Goal: Information Seeking & Learning: Learn about a topic

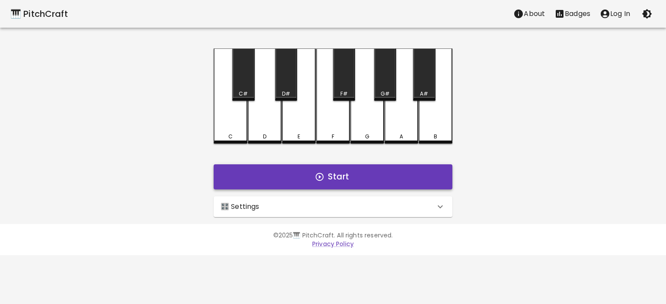
click at [344, 173] on button "Start" at bounding box center [333, 176] width 239 height 25
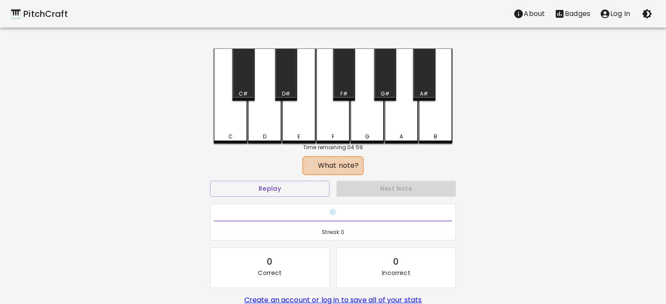
click at [240, 126] on div "C" at bounding box center [231, 95] width 34 height 95
click at [248, 75] on div "C#" at bounding box center [243, 74] width 22 height 52
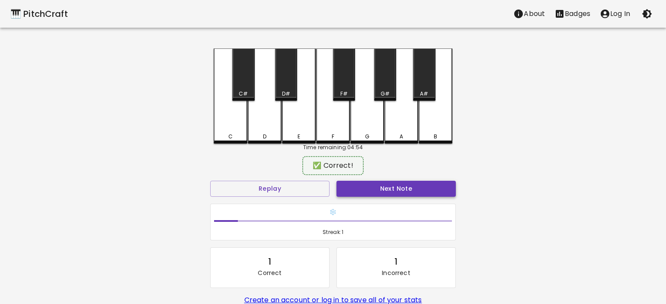
click at [387, 186] on button "Next Note" at bounding box center [395, 189] width 119 height 16
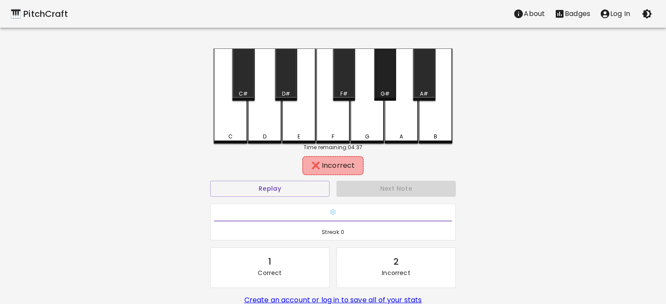
click at [380, 92] on div "G#" at bounding box center [385, 94] width 20 height 8
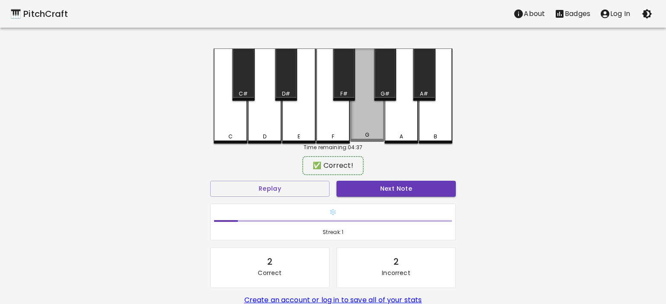
click at [370, 105] on div "G" at bounding box center [367, 94] width 34 height 93
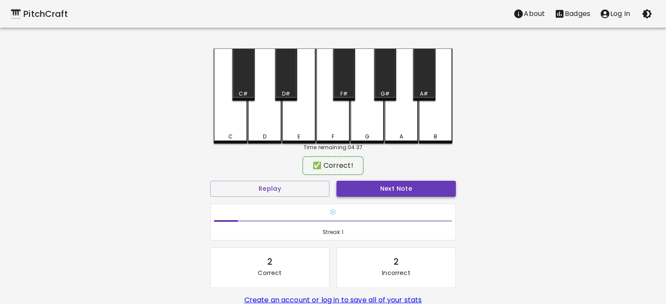
click at [403, 185] on button "Next Note" at bounding box center [395, 189] width 119 height 16
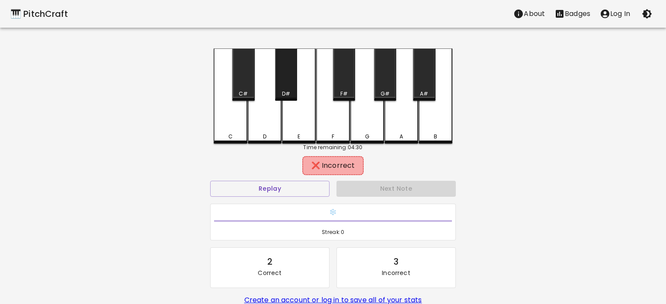
click at [289, 87] on div "D#" at bounding box center [286, 74] width 22 height 52
click at [295, 107] on div "E" at bounding box center [299, 95] width 34 height 95
click at [301, 185] on button "Replay" at bounding box center [269, 189] width 119 height 16
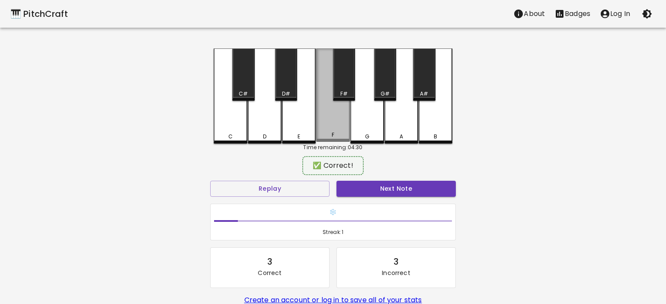
click at [337, 109] on div "F" at bounding box center [333, 94] width 34 height 93
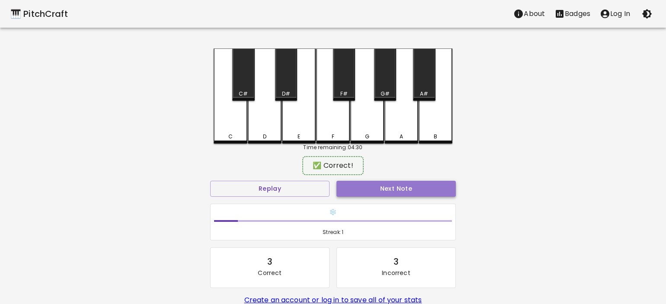
click at [403, 196] on button "Next Note" at bounding box center [395, 189] width 119 height 16
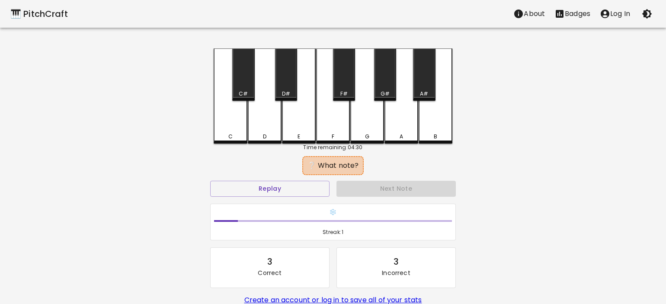
click at [431, 123] on div "B" at bounding box center [436, 95] width 34 height 95
click at [429, 91] on div "A#" at bounding box center [424, 94] width 20 height 8
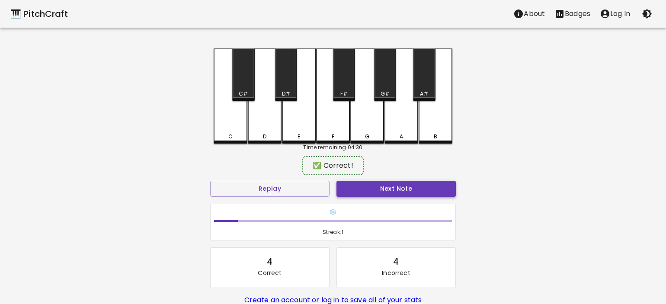
click at [414, 195] on button "Next Note" at bounding box center [395, 189] width 119 height 16
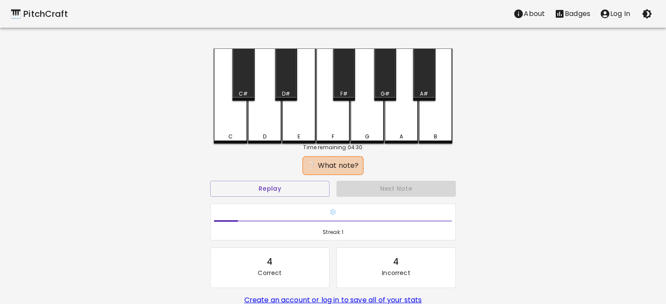
click at [250, 83] on div "C#" at bounding box center [243, 74] width 22 height 52
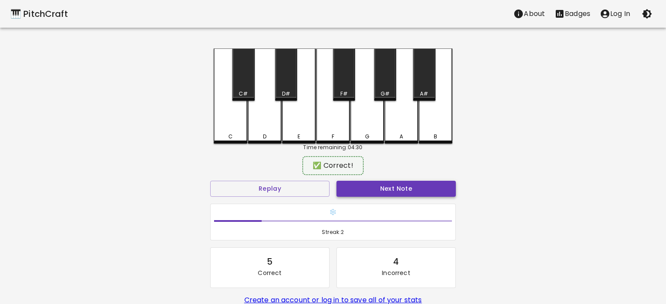
click at [425, 189] on button "Next Note" at bounding box center [395, 189] width 119 height 16
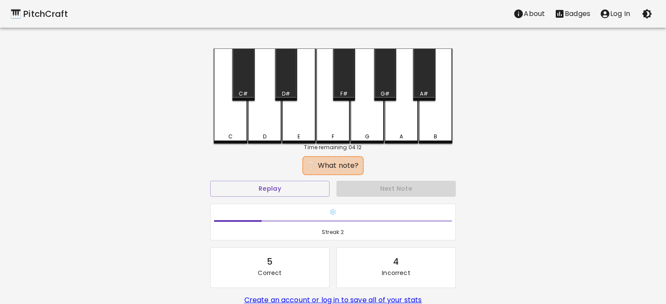
click at [348, 91] on div "F#" at bounding box center [344, 94] width 20 height 8
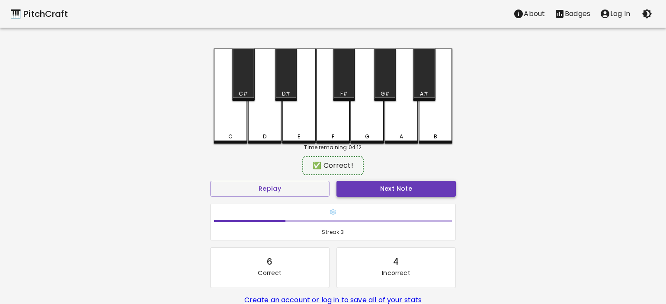
click at [391, 190] on button "Next Note" at bounding box center [395, 189] width 119 height 16
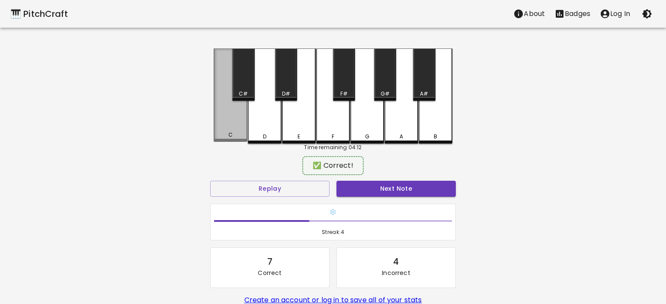
click at [230, 115] on div "C" at bounding box center [231, 94] width 34 height 93
click at [404, 186] on button "Next Note" at bounding box center [395, 189] width 119 height 16
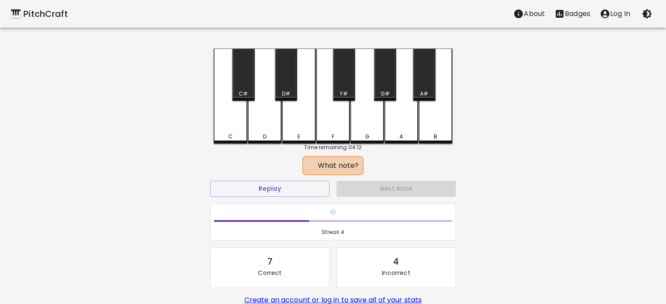
click at [345, 74] on div "F#" at bounding box center [344, 74] width 22 height 52
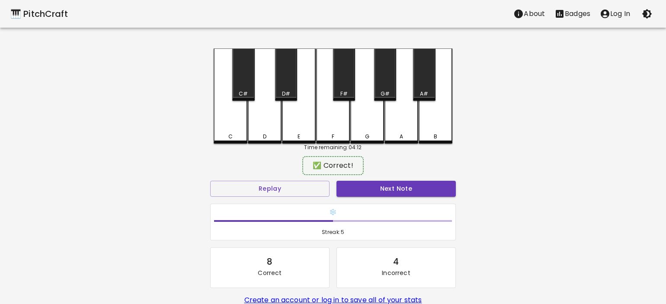
click at [406, 179] on div "Next Note" at bounding box center [396, 188] width 126 height 23
click at [406, 182] on button "Next Note" at bounding box center [395, 189] width 119 height 16
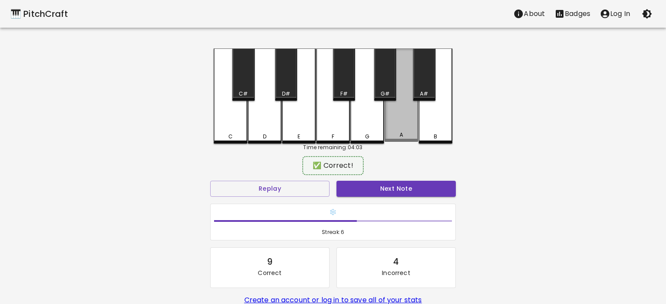
click at [398, 119] on div "A" at bounding box center [401, 94] width 34 height 93
click at [396, 186] on button "Next Note" at bounding box center [395, 189] width 119 height 16
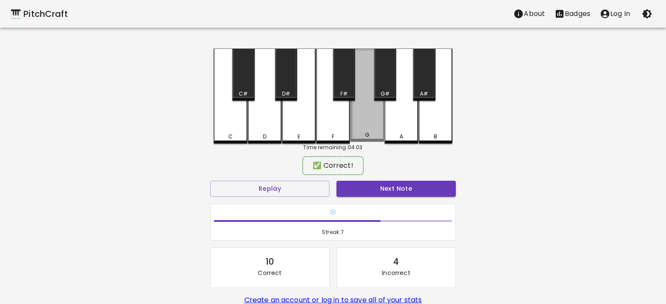
click at [370, 128] on div "G" at bounding box center [367, 94] width 34 height 93
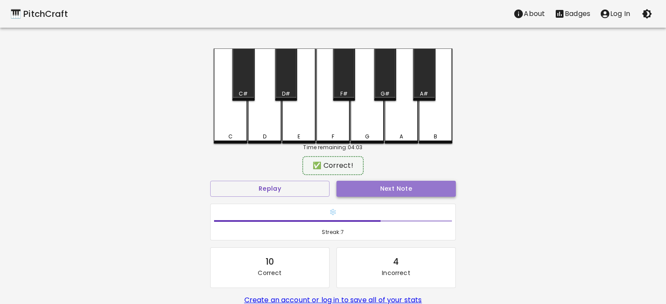
click at [390, 184] on button "Next Note" at bounding box center [395, 189] width 119 height 16
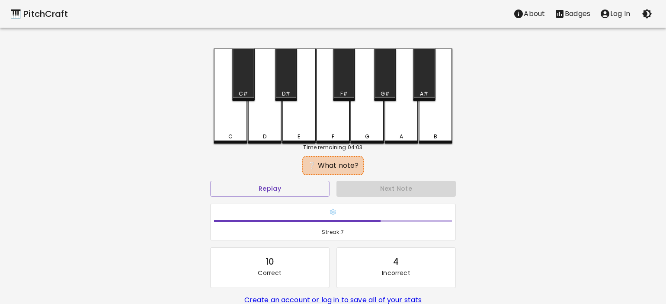
click at [270, 113] on div "D" at bounding box center [265, 95] width 34 height 95
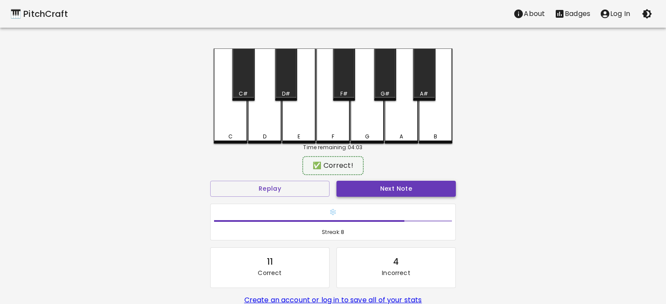
click at [406, 188] on button "Next Note" at bounding box center [395, 189] width 119 height 16
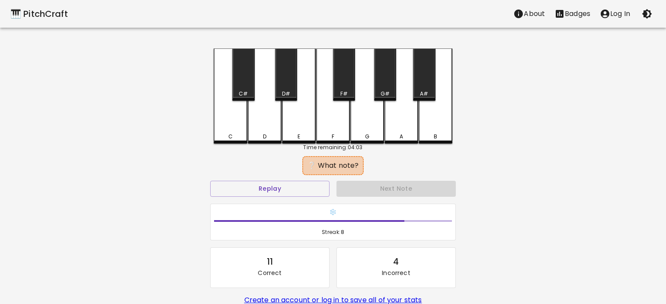
click at [378, 86] on div "G#" at bounding box center [385, 74] width 22 height 52
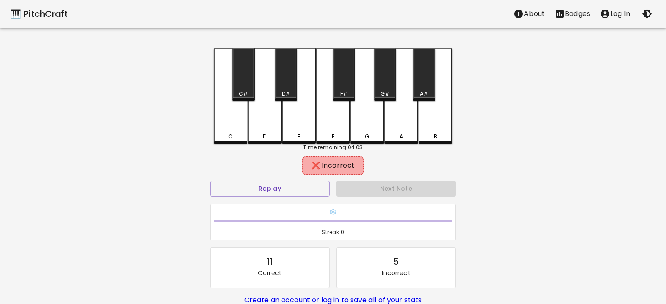
click at [397, 115] on div "A" at bounding box center [401, 95] width 34 height 95
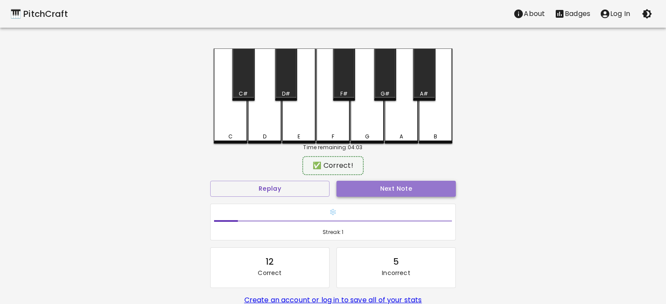
click at [402, 187] on button "Next Note" at bounding box center [395, 189] width 119 height 16
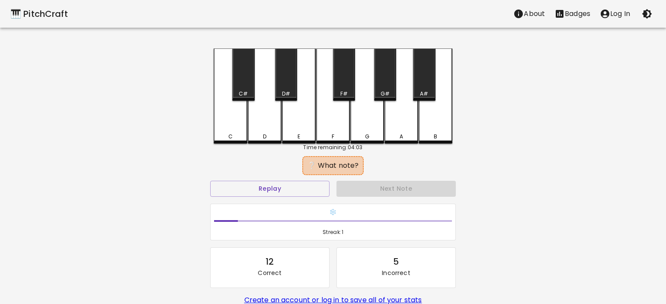
click at [261, 125] on div "D" at bounding box center [265, 95] width 34 height 95
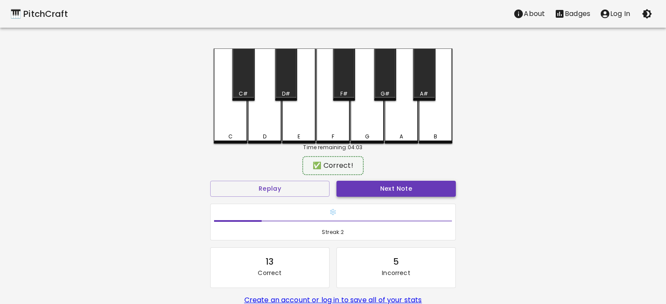
click at [395, 195] on button "Next Note" at bounding box center [395, 189] width 119 height 16
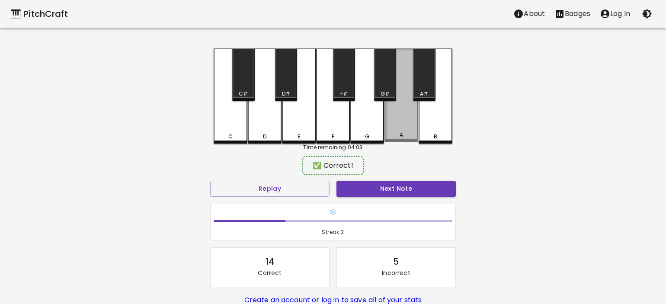
click at [399, 127] on div "A" at bounding box center [401, 94] width 34 height 93
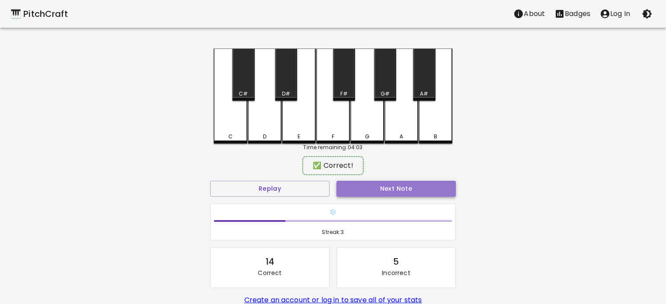
click at [401, 185] on button "Next Note" at bounding box center [395, 189] width 119 height 16
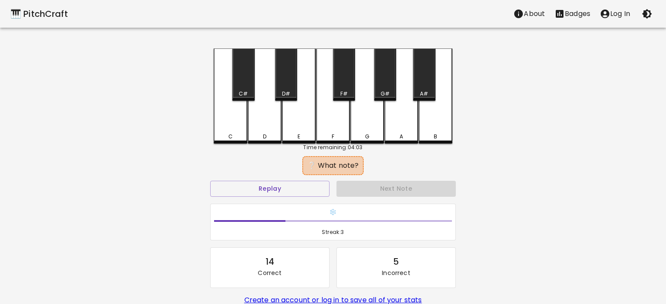
click at [301, 124] on div "E" at bounding box center [299, 95] width 34 height 95
click at [344, 79] on div "F#" at bounding box center [344, 74] width 22 height 52
click at [361, 124] on div "G" at bounding box center [367, 95] width 34 height 95
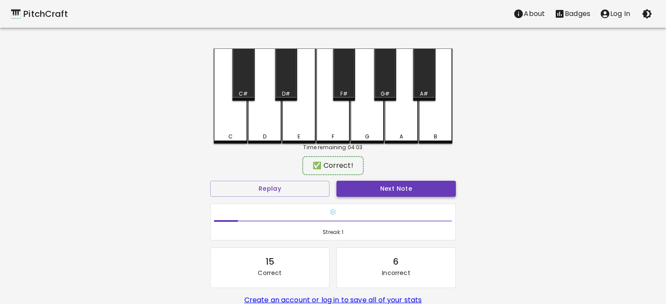
click at [390, 194] on button "Next Note" at bounding box center [395, 189] width 119 height 16
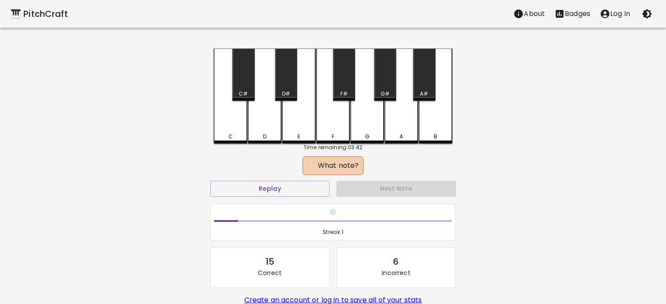
click at [374, 73] on div "G#" at bounding box center [385, 74] width 22 height 52
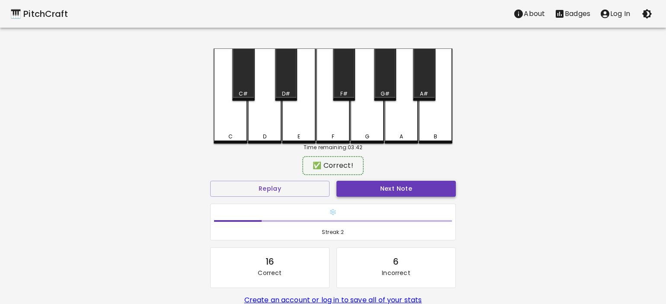
click at [386, 186] on button "Next Note" at bounding box center [395, 189] width 119 height 16
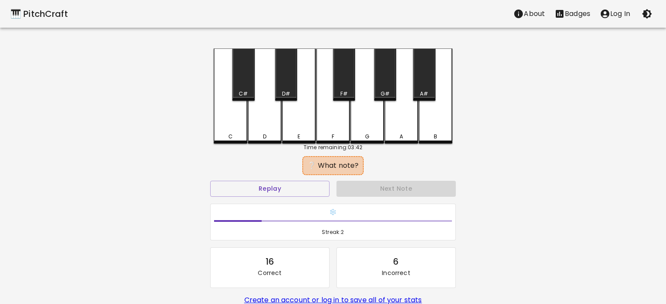
click at [371, 109] on div "G" at bounding box center [367, 95] width 34 height 95
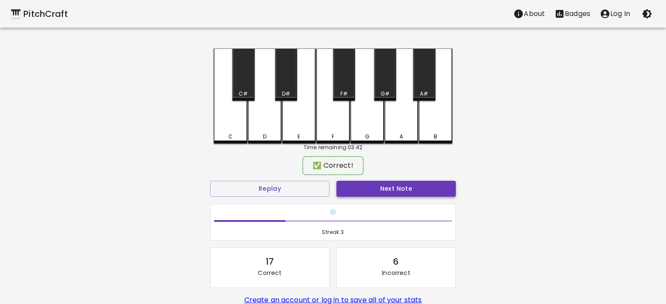
click at [419, 187] on button "Next Note" at bounding box center [395, 189] width 119 height 16
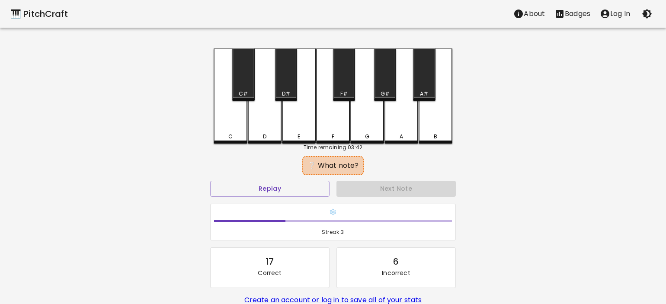
click at [230, 118] on div "C" at bounding box center [231, 95] width 34 height 95
click at [279, 122] on div "D" at bounding box center [265, 95] width 34 height 95
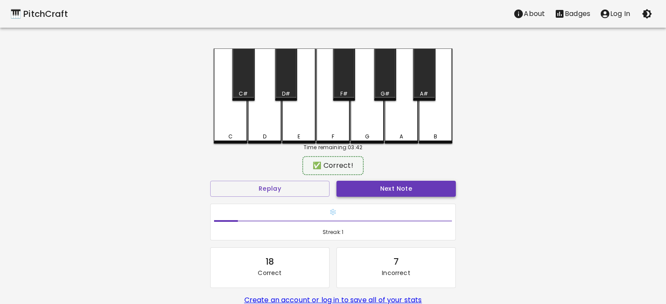
click at [415, 189] on button "Next Note" at bounding box center [395, 189] width 119 height 16
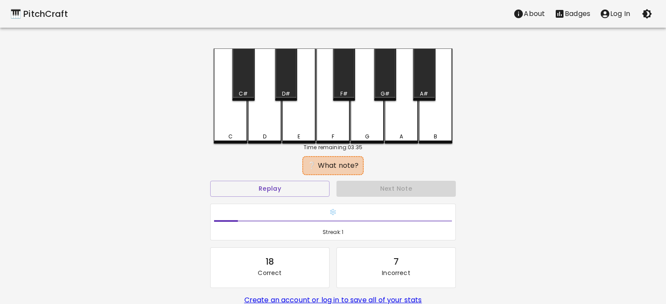
click at [378, 84] on div "G#" at bounding box center [385, 74] width 22 height 52
click at [342, 86] on div "F#" at bounding box center [344, 74] width 22 height 52
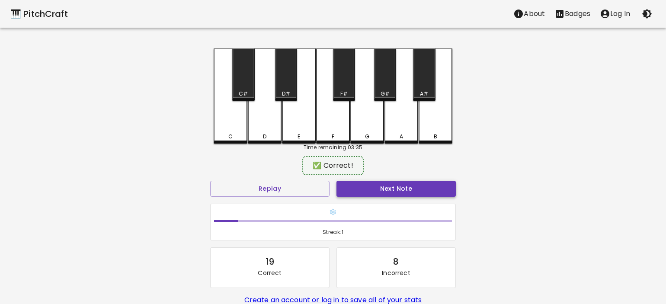
click at [395, 185] on button "Next Note" at bounding box center [395, 189] width 119 height 16
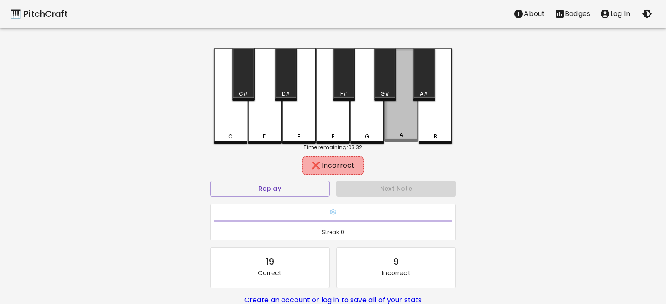
click at [404, 108] on div "A" at bounding box center [401, 94] width 34 height 93
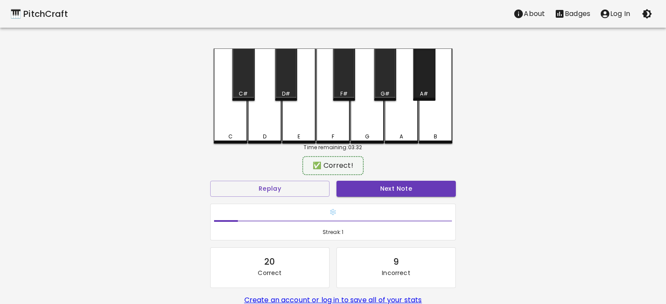
click at [421, 80] on div "A#" at bounding box center [424, 74] width 22 height 52
click at [397, 187] on button "Next Note" at bounding box center [395, 189] width 119 height 16
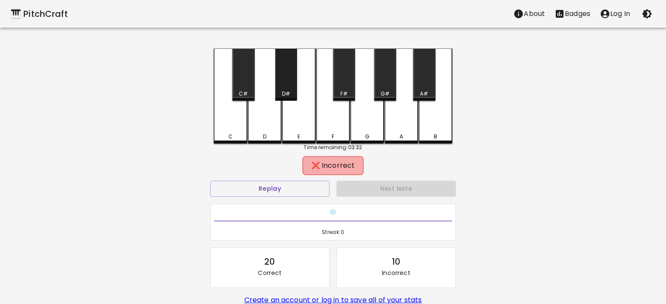
click at [290, 91] on div "D#" at bounding box center [286, 94] width 8 height 8
click at [325, 132] on div "F" at bounding box center [333, 95] width 34 height 95
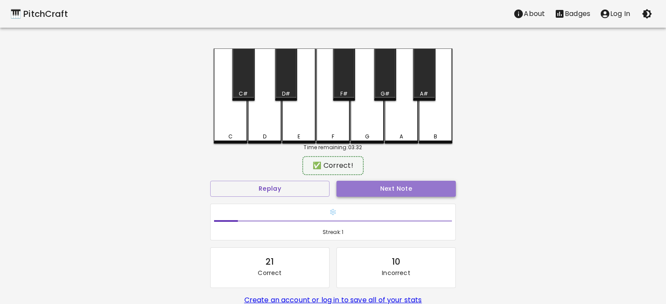
click at [381, 191] on button "Next Note" at bounding box center [395, 189] width 119 height 16
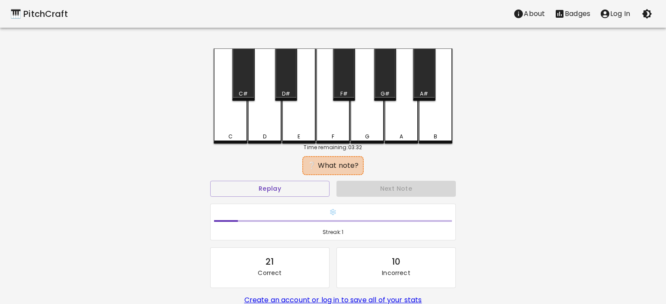
click at [421, 83] on div "A#" at bounding box center [424, 74] width 22 height 52
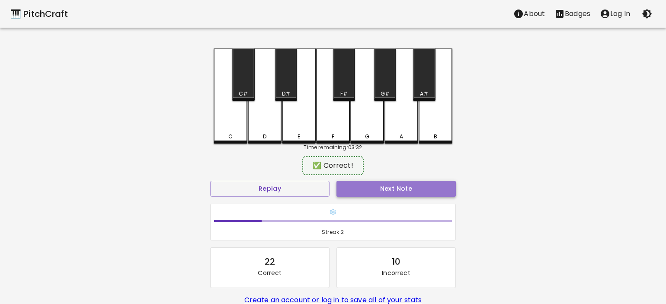
click at [409, 191] on button "Next Note" at bounding box center [395, 189] width 119 height 16
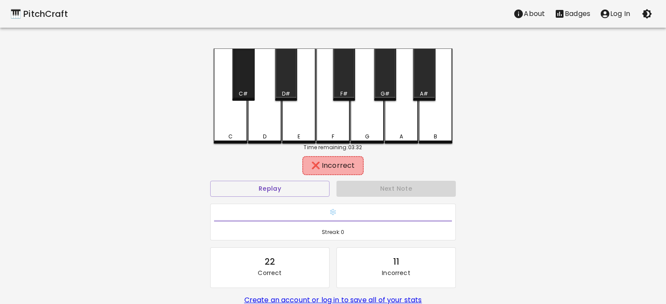
click at [244, 85] on div "C#" at bounding box center [243, 74] width 22 height 52
click at [265, 109] on div "D" at bounding box center [265, 95] width 34 height 95
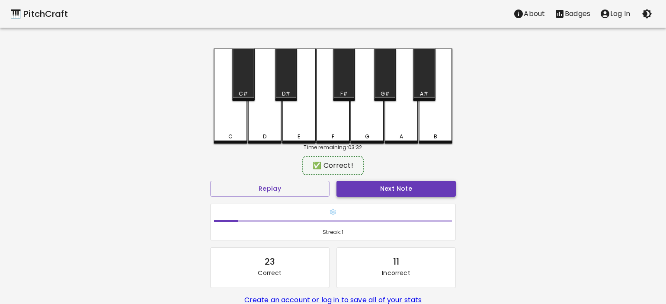
click at [400, 186] on button "Next Note" at bounding box center [395, 189] width 119 height 16
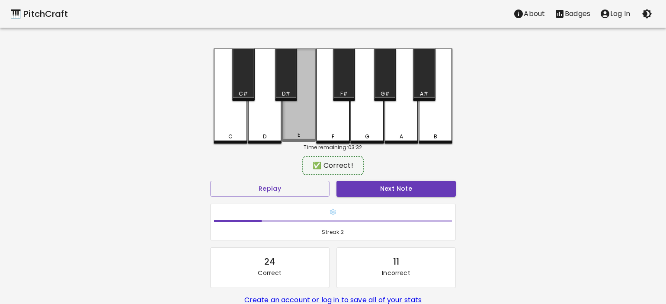
click at [297, 107] on div "E" at bounding box center [299, 94] width 34 height 93
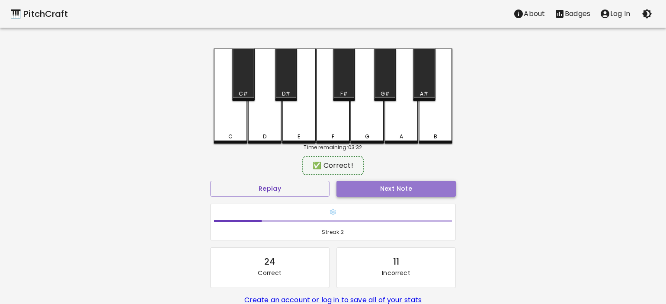
click at [400, 185] on button "Next Note" at bounding box center [395, 189] width 119 height 16
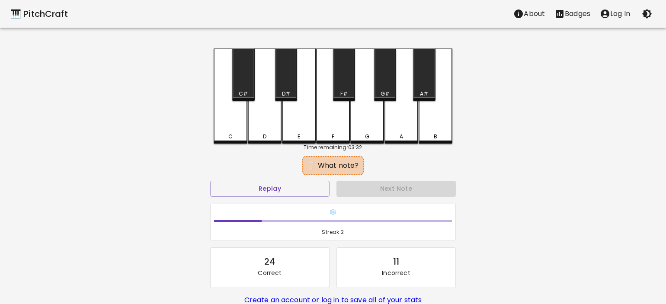
click at [371, 117] on div "G" at bounding box center [367, 95] width 34 height 95
click at [398, 113] on div "A" at bounding box center [401, 95] width 34 height 95
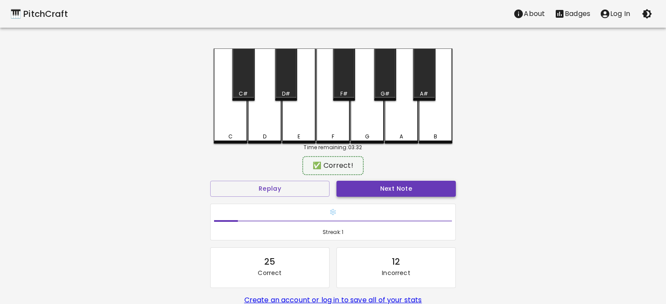
click at [409, 194] on button "Next Note" at bounding box center [395, 189] width 119 height 16
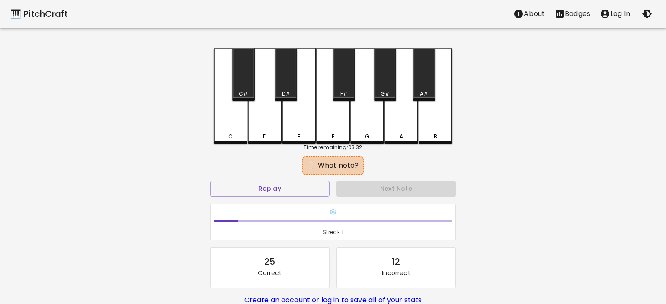
click at [303, 125] on div "E" at bounding box center [299, 95] width 34 height 95
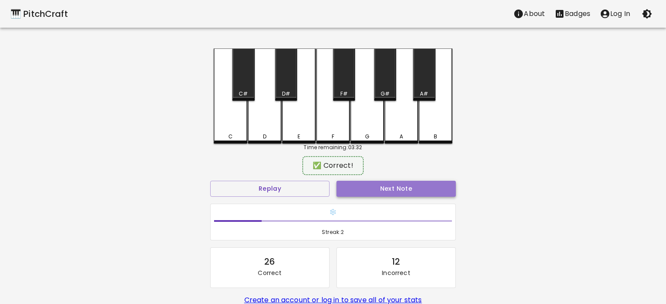
click at [396, 195] on button "Next Note" at bounding box center [395, 189] width 119 height 16
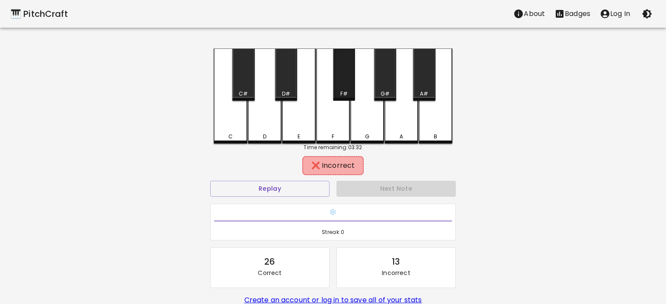
click at [342, 73] on div "F#" at bounding box center [344, 74] width 22 height 52
click at [371, 115] on div "G" at bounding box center [367, 95] width 34 height 95
click at [386, 76] on div "G#" at bounding box center [385, 74] width 22 height 52
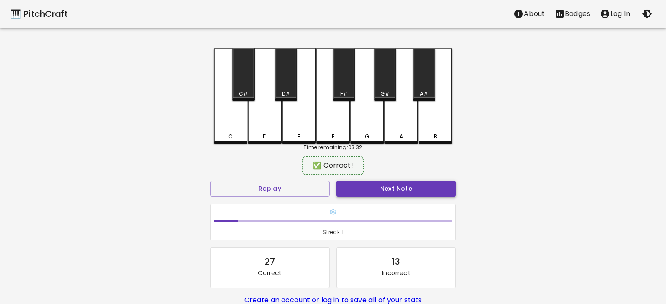
click at [396, 187] on button "Next Note" at bounding box center [395, 189] width 119 height 16
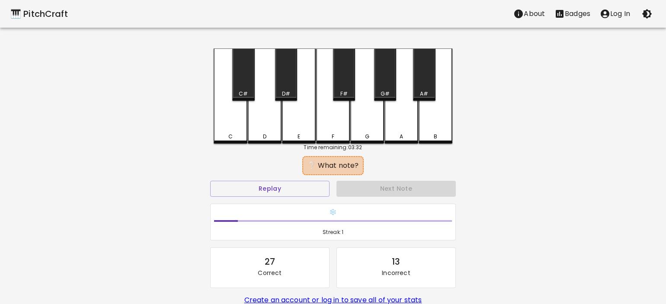
click at [304, 111] on div "E" at bounding box center [299, 95] width 34 height 95
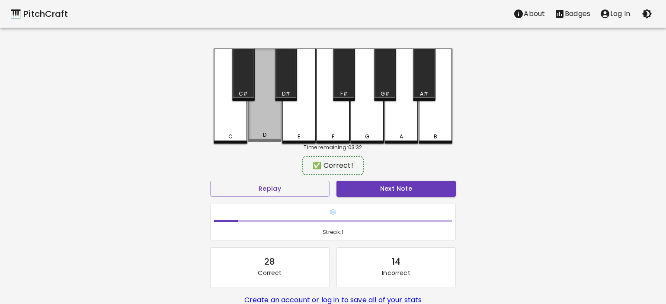
click at [264, 127] on div "D" at bounding box center [265, 94] width 34 height 93
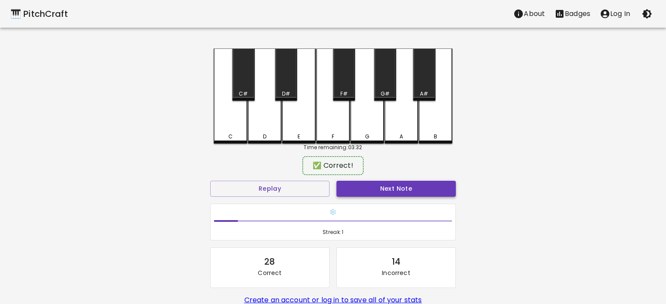
click at [419, 186] on button "Next Note" at bounding box center [395, 189] width 119 height 16
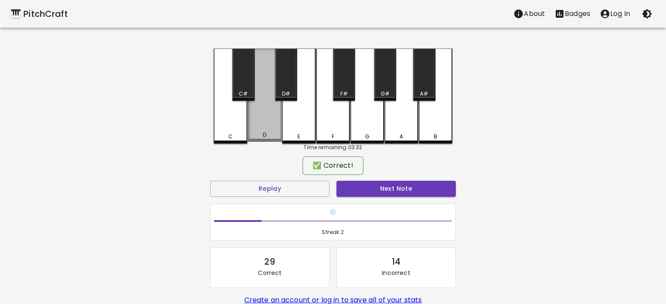
click at [266, 105] on div "D" at bounding box center [265, 94] width 34 height 93
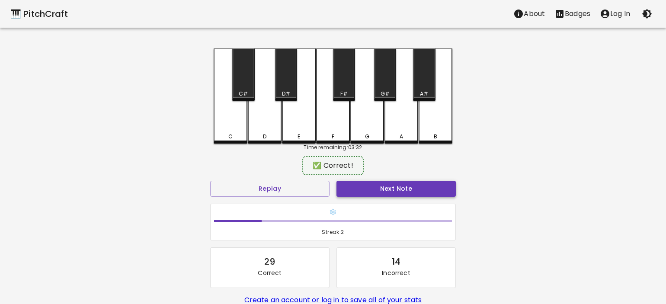
click at [401, 185] on button "Next Note" at bounding box center [395, 189] width 119 height 16
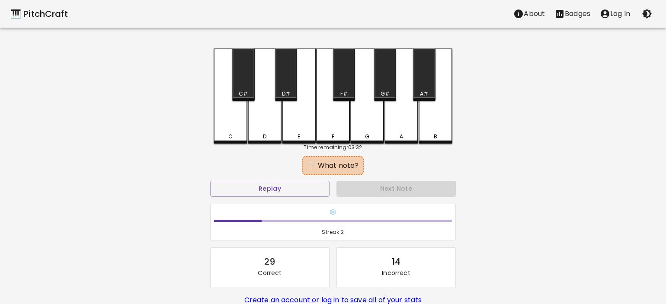
click at [242, 72] on div "C#" at bounding box center [243, 74] width 22 height 52
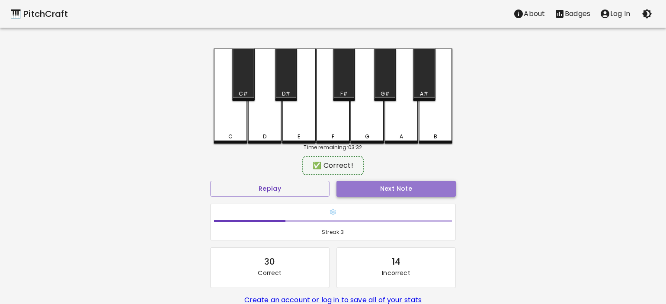
click at [379, 184] on button "Next Note" at bounding box center [395, 189] width 119 height 16
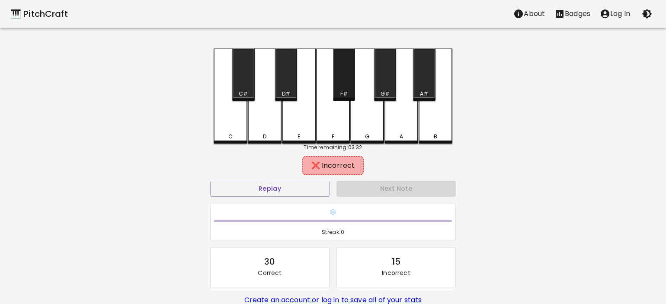
click at [345, 54] on div "F#" at bounding box center [344, 74] width 22 height 52
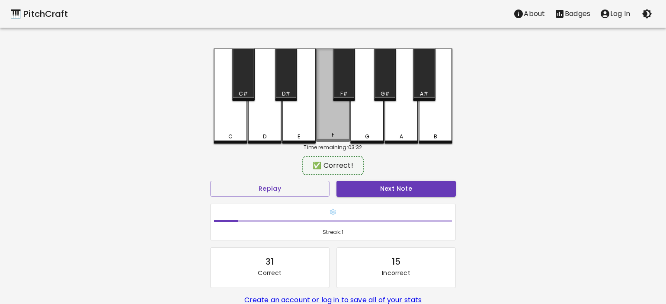
click at [329, 128] on div "F" at bounding box center [333, 94] width 34 height 93
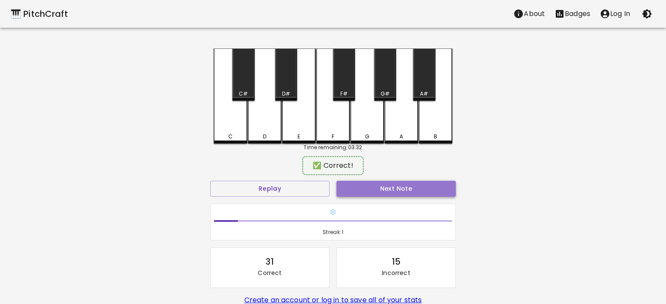
click at [428, 195] on button "Next Note" at bounding box center [395, 189] width 119 height 16
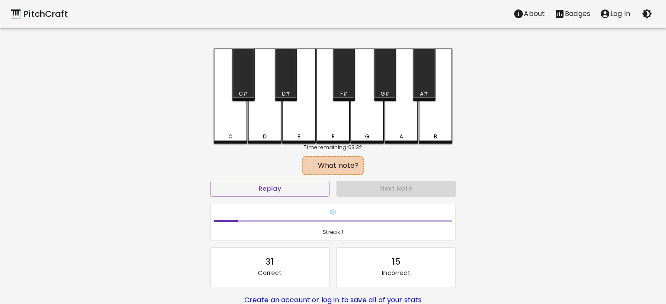
click at [349, 60] on div "F#" at bounding box center [344, 74] width 22 height 52
click at [374, 123] on div "G" at bounding box center [367, 95] width 34 height 95
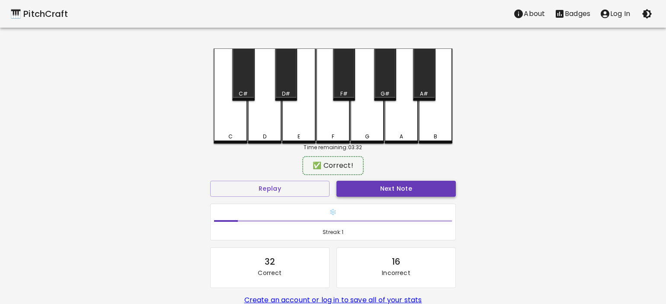
click at [419, 184] on button "Next Note" at bounding box center [395, 189] width 119 height 16
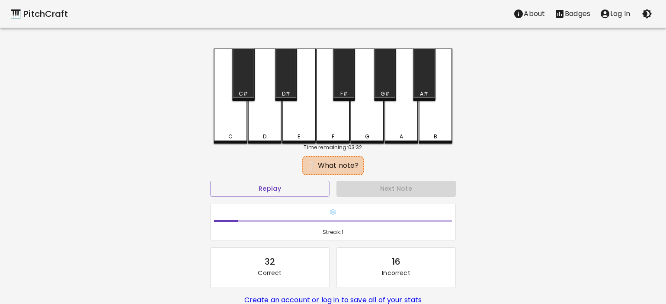
click at [428, 80] on div "A#" at bounding box center [424, 74] width 22 height 52
click at [440, 116] on div "B" at bounding box center [436, 95] width 34 height 95
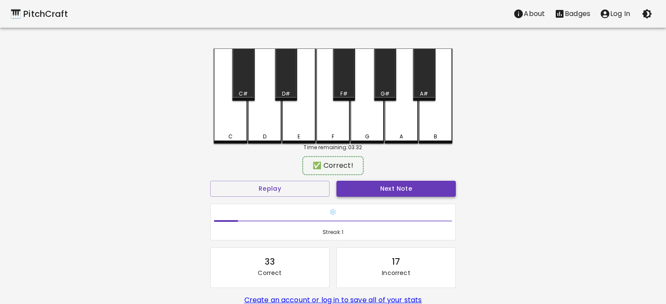
click at [403, 188] on button "Next Note" at bounding box center [395, 189] width 119 height 16
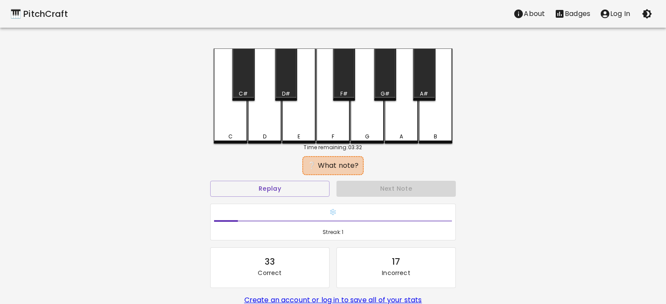
click at [348, 79] on div "F#" at bounding box center [344, 74] width 22 height 52
click at [382, 72] on div "G#" at bounding box center [385, 74] width 22 height 52
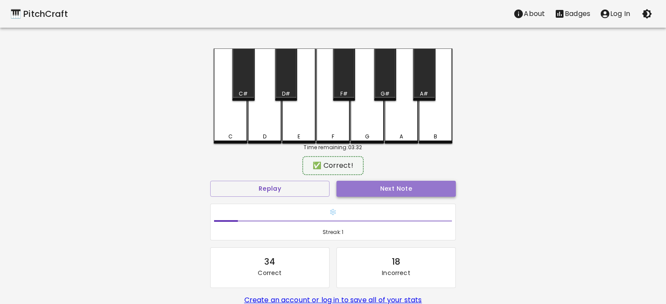
click at [393, 190] on button "Next Note" at bounding box center [395, 189] width 119 height 16
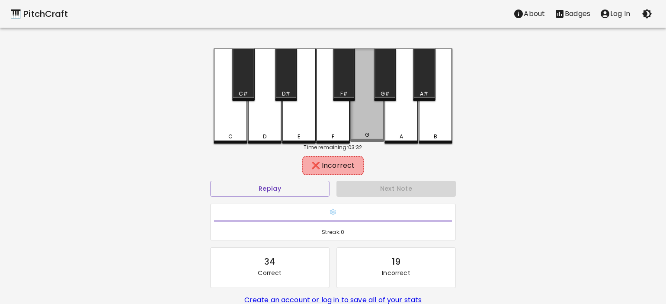
click at [382, 119] on div "G" at bounding box center [367, 94] width 34 height 93
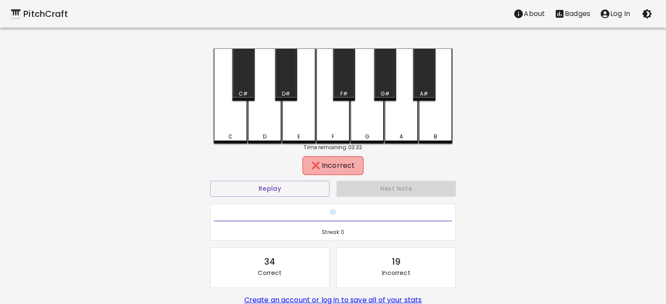
click at [392, 117] on div "A" at bounding box center [401, 95] width 34 height 95
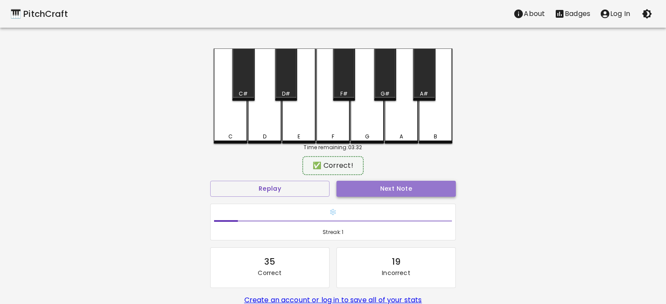
click at [385, 192] on button "Next Note" at bounding box center [395, 189] width 119 height 16
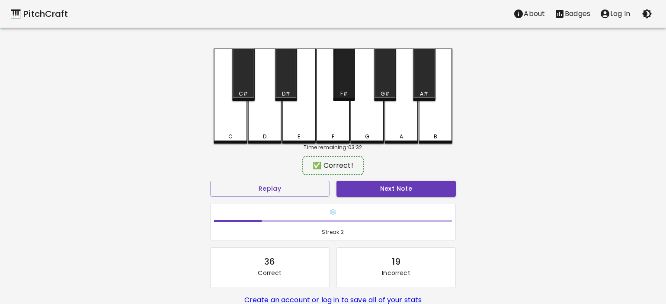
click at [336, 83] on div "F#" at bounding box center [344, 74] width 22 height 52
click at [380, 182] on button "Next Note" at bounding box center [395, 189] width 119 height 16
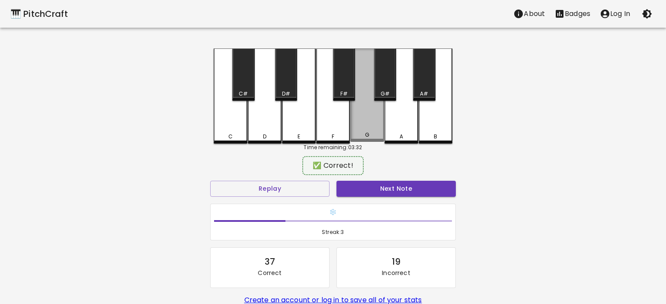
click at [369, 134] on div "G" at bounding box center [367, 135] width 32 height 8
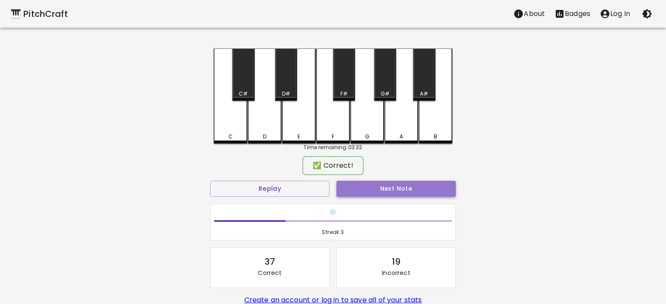
click at [398, 185] on button "Next Note" at bounding box center [395, 189] width 119 height 16
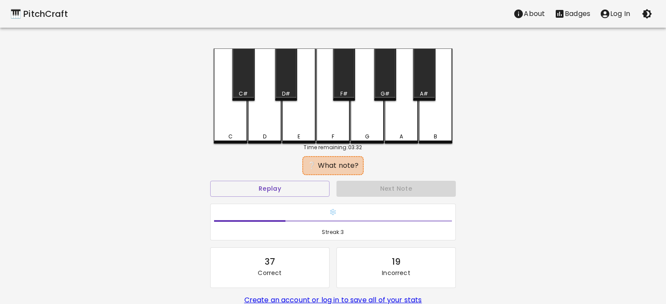
click at [285, 85] on div "D#" at bounding box center [286, 74] width 22 height 52
click at [300, 126] on div "E" at bounding box center [299, 95] width 34 height 95
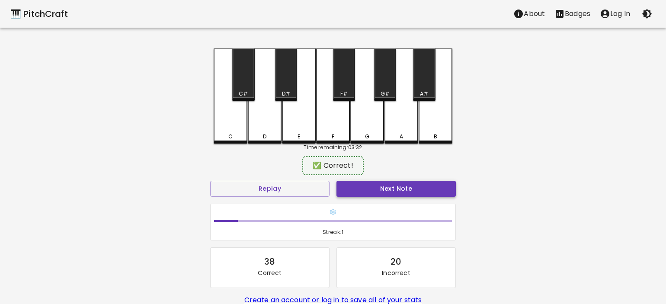
click at [380, 186] on button "Next Note" at bounding box center [395, 189] width 119 height 16
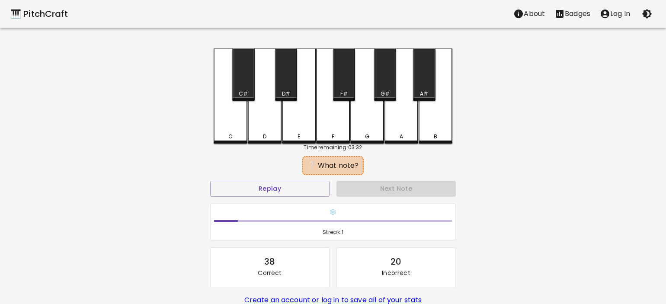
click at [330, 121] on div "F" at bounding box center [333, 95] width 34 height 95
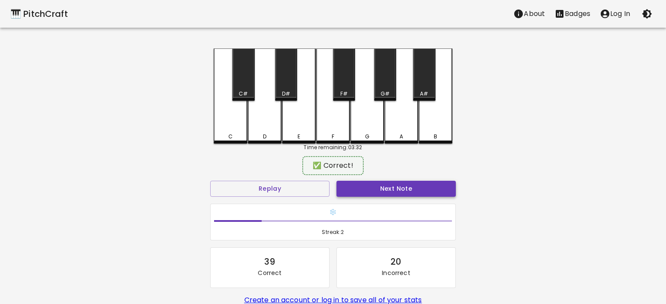
click at [374, 193] on button "Next Note" at bounding box center [395, 189] width 119 height 16
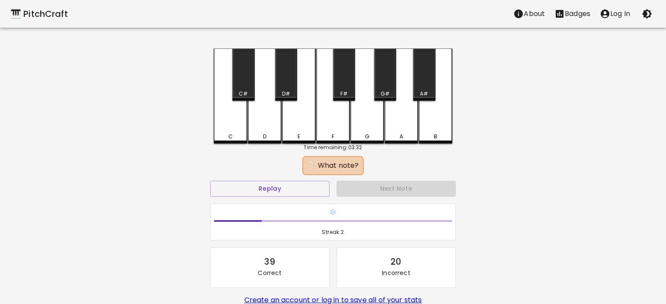
click at [381, 86] on div "G#" at bounding box center [385, 74] width 22 height 52
click at [359, 133] on div "G" at bounding box center [367, 137] width 32 height 8
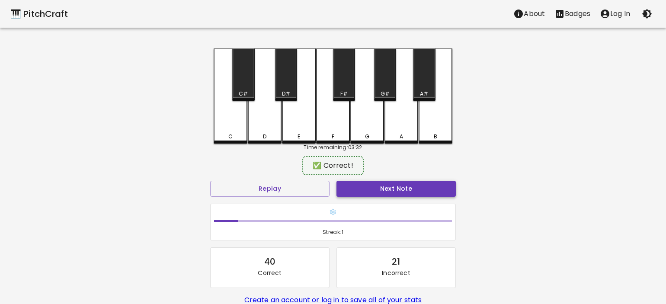
click at [388, 189] on button "Next Note" at bounding box center [395, 189] width 119 height 16
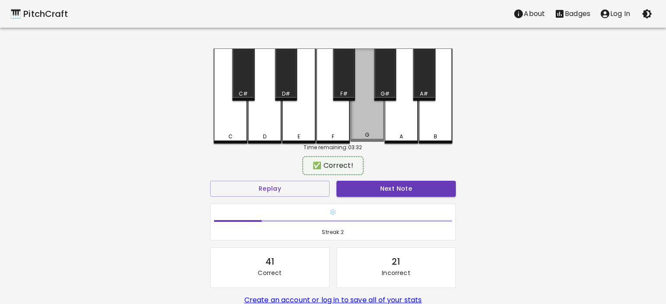
click at [357, 127] on div "G" at bounding box center [367, 94] width 34 height 93
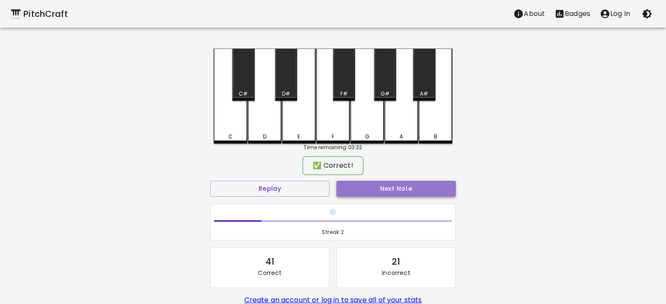
click at [387, 189] on button "Next Note" at bounding box center [395, 189] width 119 height 16
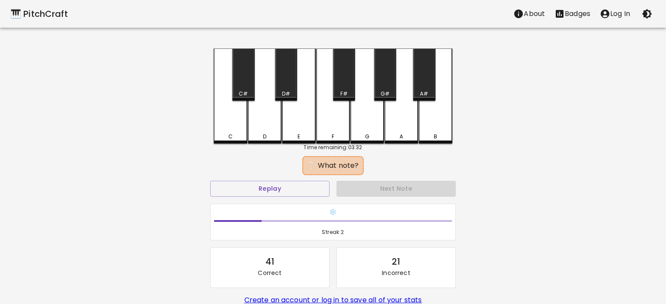
click at [433, 125] on div "B" at bounding box center [436, 95] width 34 height 95
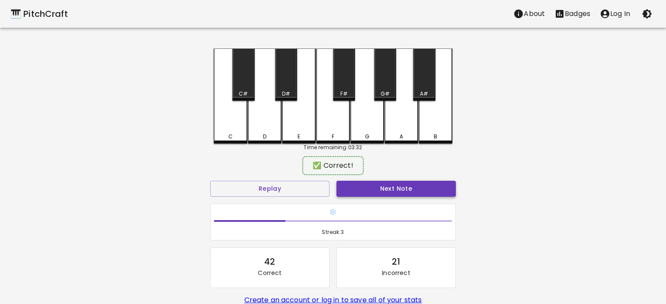
click at [394, 193] on button "Next Note" at bounding box center [395, 189] width 119 height 16
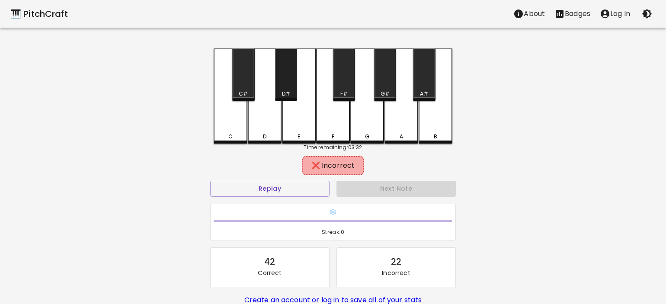
click at [288, 83] on div "D#" at bounding box center [286, 74] width 22 height 52
click at [239, 81] on div "C#" at bounding box center [243, 74] width 22 height 52
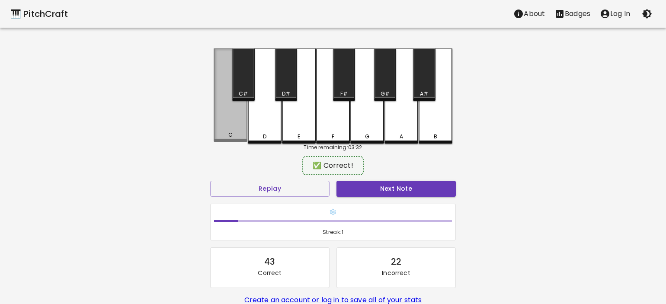
click at [230, 126] on div "C" at bounding box center [231, 94] width 34 height 93
click at [417, 184] on button "Next Note" at bounding box center [395, 189] width 119 height 16
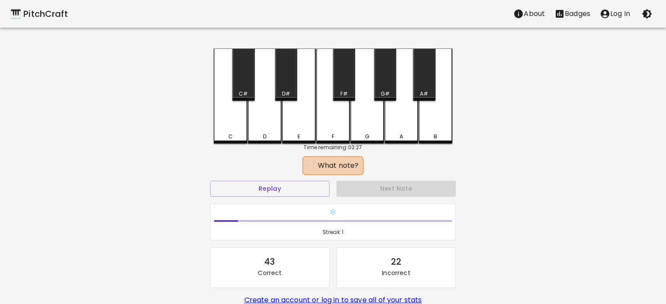
click at [269, 122] on div "D" at bounding box center [265, 95] width 34 height 95
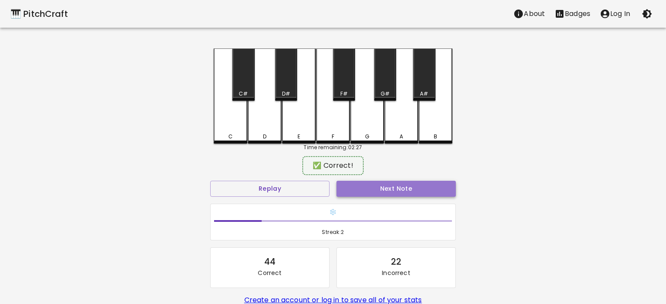
click at [415, 193] on button "Next Note" at bounding box center [395, 189] width 119 height 16
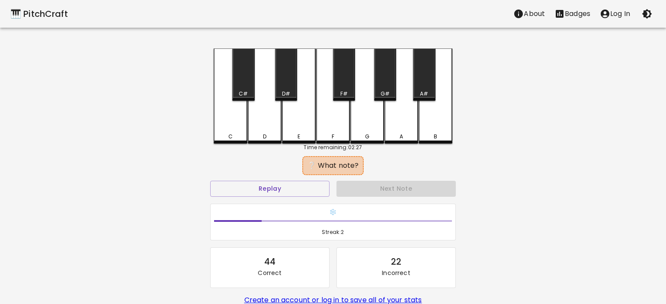
click at [343, 92] on div "F#" at bounding box center [343, 94] width 7 height 8
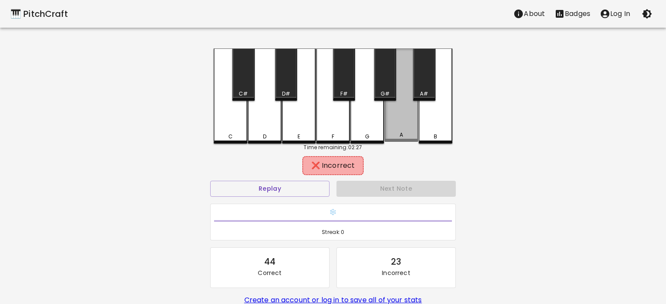
click at [401, 113] on div "A" at bounding box center [401, 94] width 34 height 93
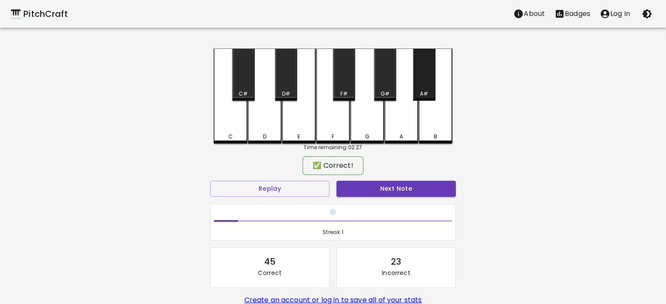
click at [431, 80] on div "A#" at bounding box center [424, 74] width 22 height 52
click at [411, 195] on button "Next Note" at bounding box center [395, 189] width 119 height 16
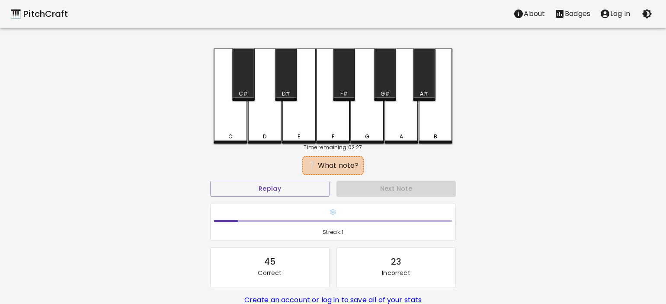
click at [247, 75] on div "C#" at bounding box center [243, 74] width 22 height 52
click at [278, 118] on div "D" at bounding box center [265, 95] width 34 height 95
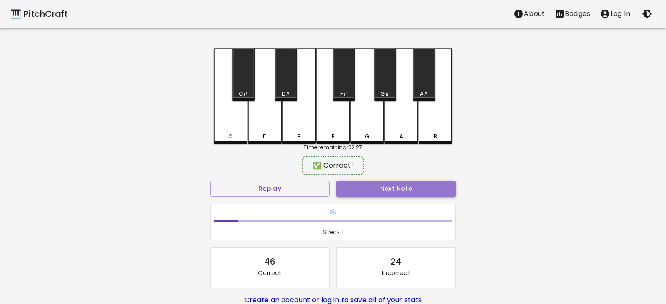
click at [384, 188] on button "Next Note" at bounding box center [395, 189] width 119 height 16
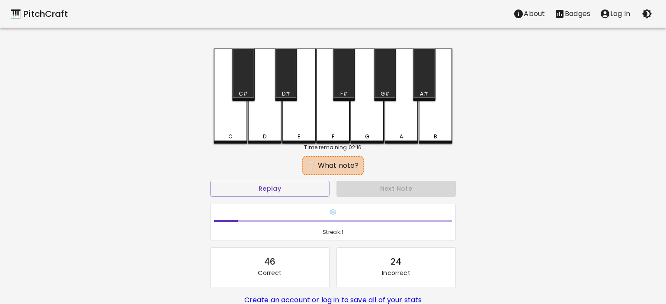
click at [359, 118] on div "G" at bounding box center [367, 95] width 34 height 95
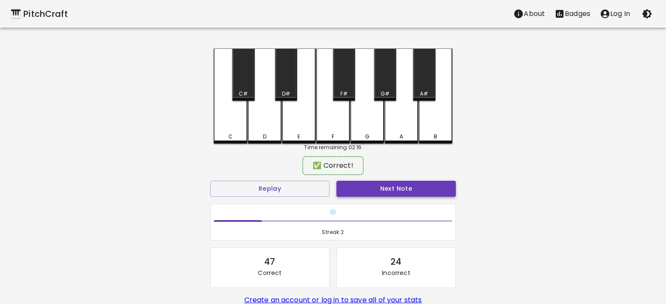
click at [390, 192] on button "Next Note" at bounding box center [395, 189] width 119 height 16
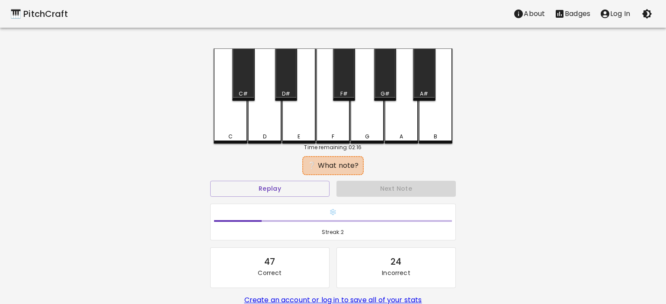
click at [264, 119] on div "D" at bounding box center [265, 95] width 34 height 95
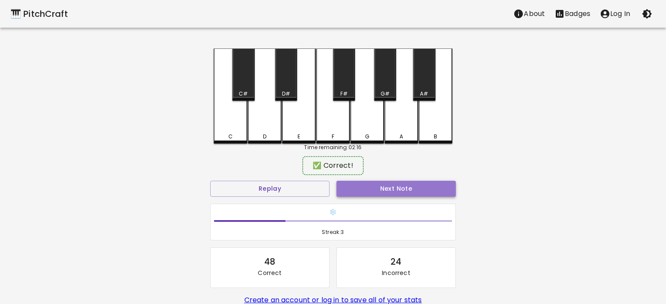
click at [395, 187] on button "Next Note" at bounding box center [395, 189] width 119 height 16
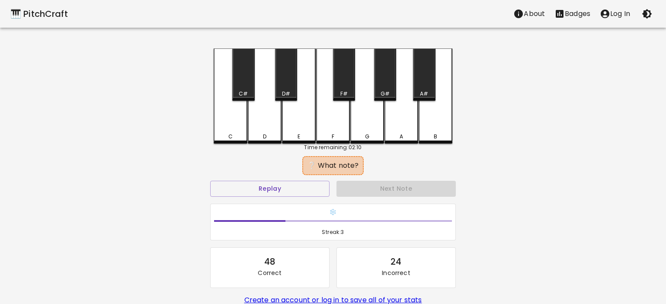
click at [433, 117] on div "B" at bounding box center [436, 95] width 34 height 95
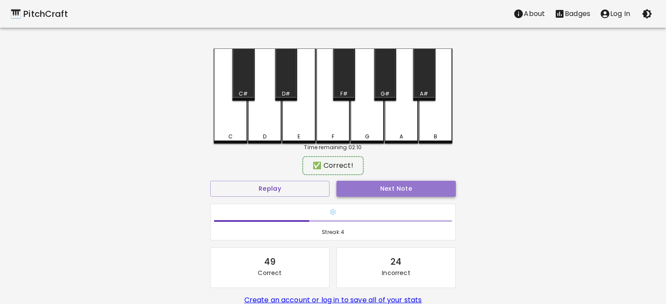
click at [374, 190] on button "Next Note" at bounding box center [395, 189] width 119 height 16
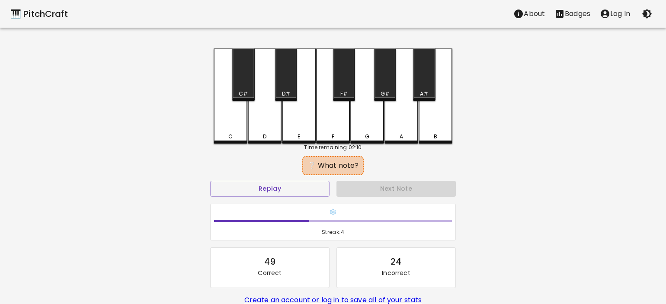
click at [347, 70] on div "F#" at bounding box center [344, 74] width 22 height 52
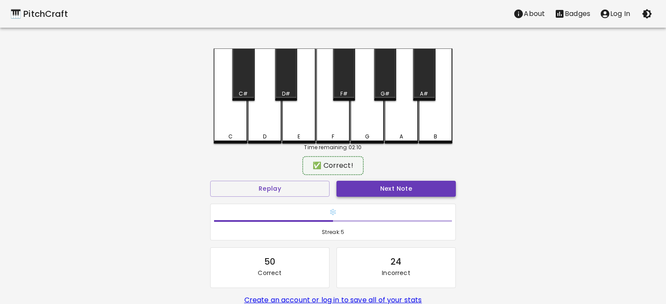
click at [387, 189] on button "Next Note" at bounding box center [395, 189] width 119 height 16
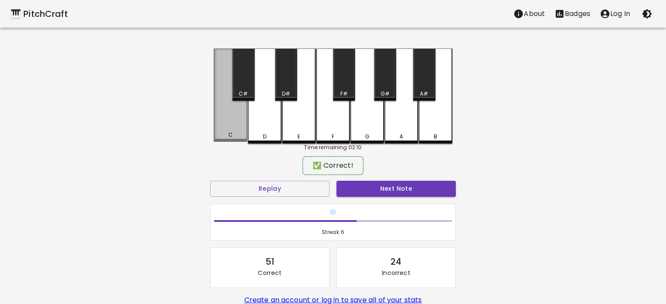
click at [237, 122] on div "C" at bounding box center [231, 94] width 34 height 93
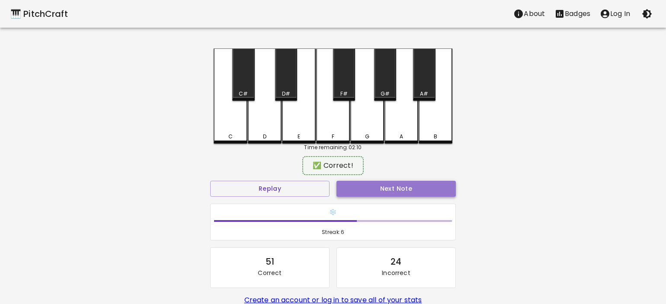
click at [397, 191] on button "Next Note" at bounding box center [395, 189] width 119 height 16
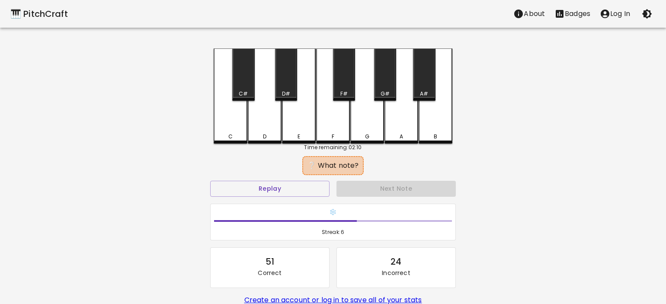
click at [377, 122] on div "G" at bounding box center [367, 95] width 34 height 95
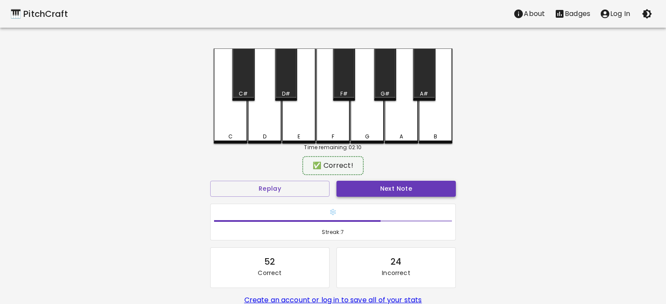
click at [419, 189] on button "Next Note" at bounding box center [395, 189] width 119 height 16
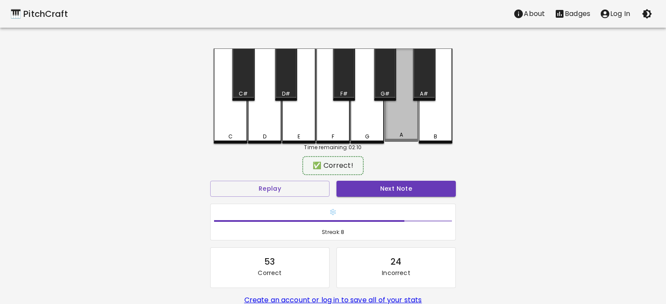
click at [391, 114] on div "A" at bounding box center [401, 94] width 34 height 93
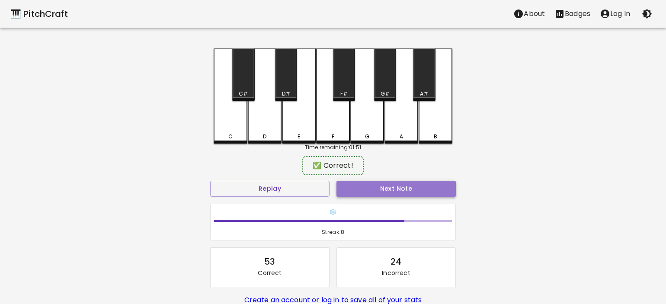
click at [395, 186] on button "Next Note" at bounding box center [395, 189] width 119 height 16
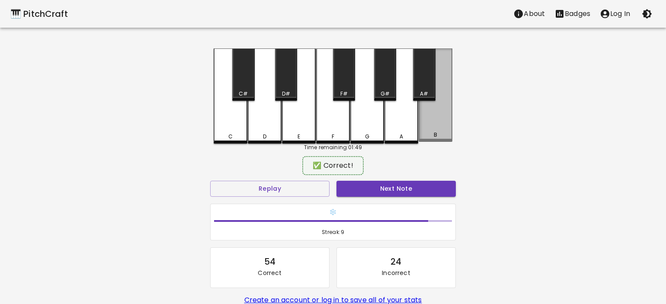
click at [428, 125] on div "B" at bounding box center [436, 94] width 34 height 93
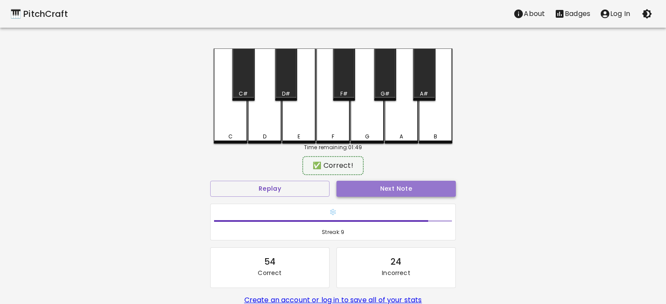
click at [406, 188] on button "Next Note" at bounding box center [395, 189] width 119 height 16
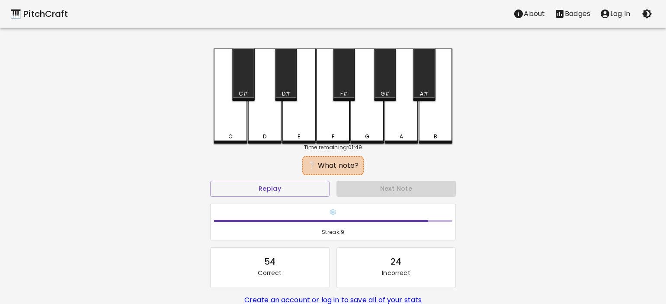
click at [423, 77] on div "A#" at bounding box center [424, 74] width 22 height 52
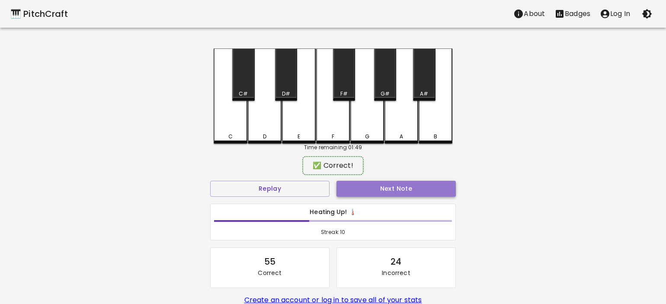
click at [394, 190] on button "Next Note" at bounding box center [395, 189] width 119 height 16
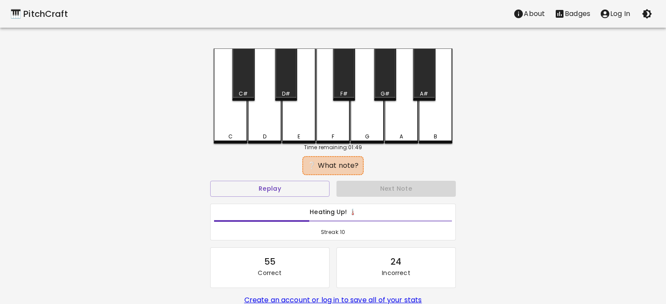
click at [422, 74] on div "A#" at bounding box center [424, 74] width 22 height 52
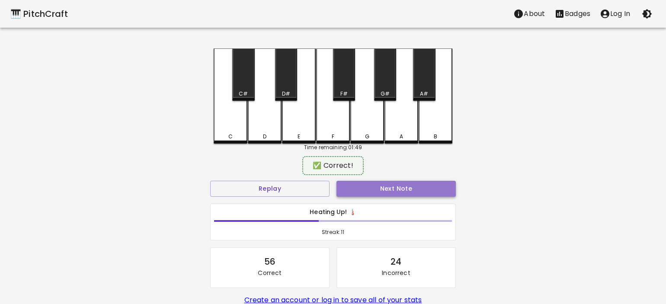
click at [400, 183] on button "Next Note" at bounding box center [395, 189] width 119 height 16
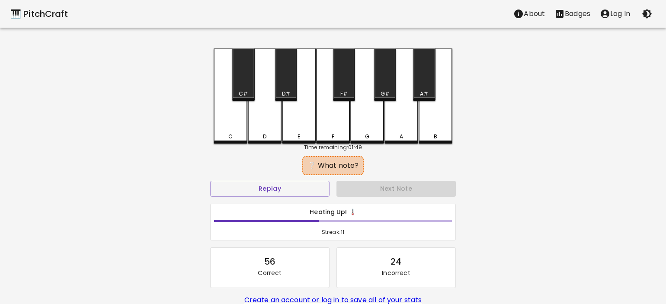
click at [386, 85] on div "G#" at bounding box center [385, 74] width 22 height 52
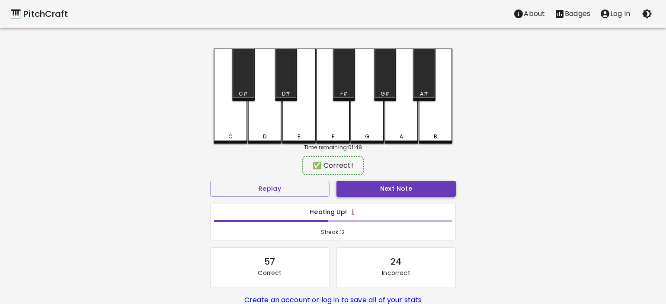
click at [398, 185] on button "Next Note" at bounding box center [395, 189] width 119 height 16
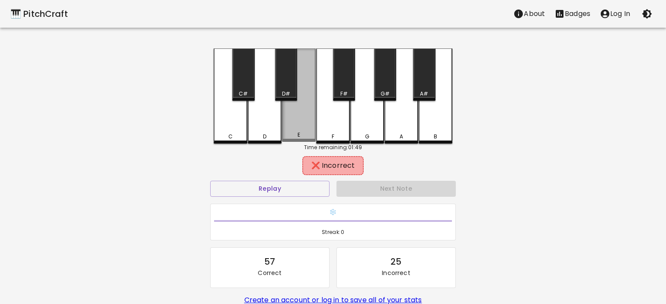
click at [299, 111] on div "E" at bounding box center [299, 94] width 34 height 93
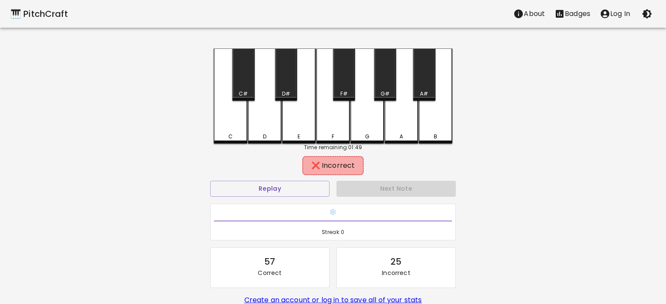
click at [243, 125] on div "C" at bounding box center [231, 95] width 34 height 95
click at [249, 64] on div "C#" at bounding box center [243, 74] width 22 height 52
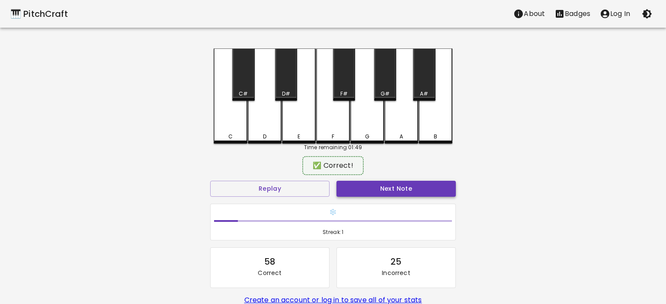
click at [377, 184] on button "Next Note" at bounding box center [395, 189] width 119 height 16
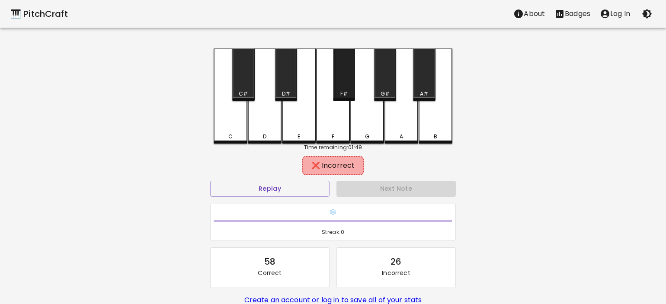
click at [342, 80] on div "F#" at bounding box center [344, 74] width 22 height 52
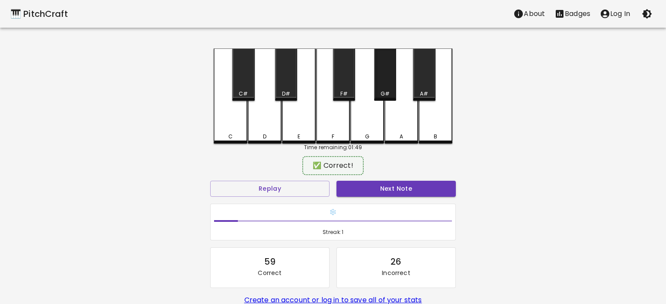
click at [380, 86] on div "G#" at bounding box center [385, 74] width 22 height 52
click at [391, 183] on button "Next Note" at bounding box center [395, 189] width 119 height 16
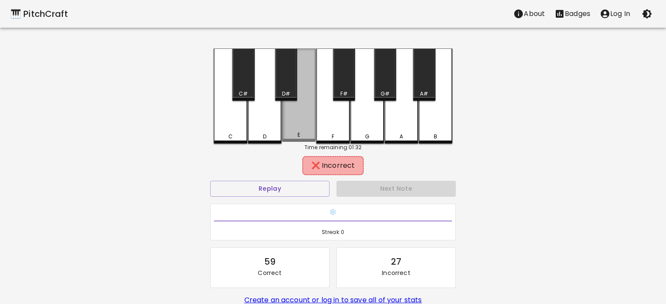
click at [307, 100] on div "E" at bounding box center [299, 94] width 34 height 93
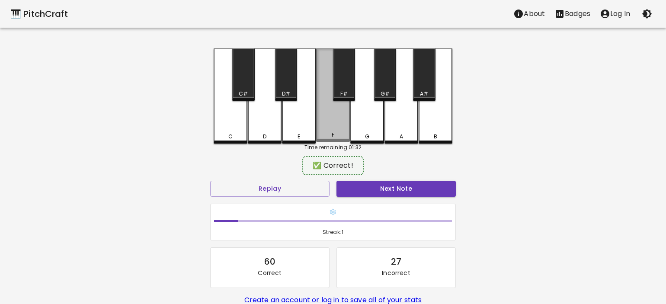
click at [332, 112] on div "F" at bounding box center [333, 94] width 34 height 93
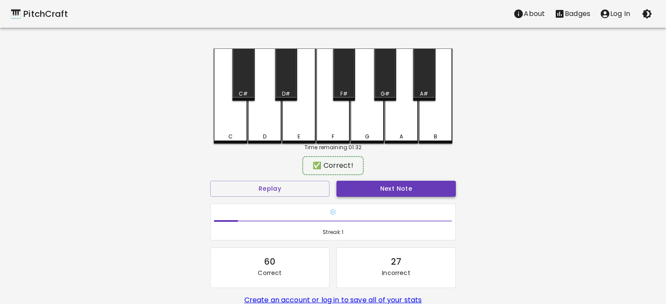
click at [390, 187] on button "Next Note" at bounding box center [395, 189] width 119 height 16
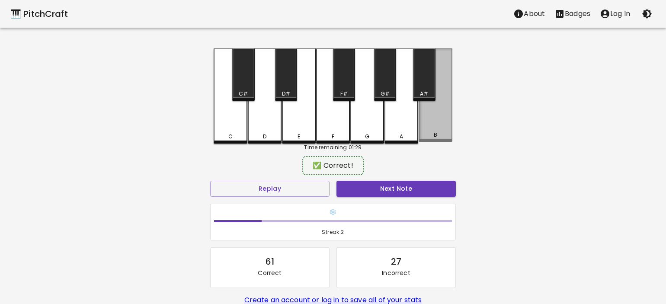
click at [441, 123] on div "B" at bounding box center [436, 94] width 34 height 93
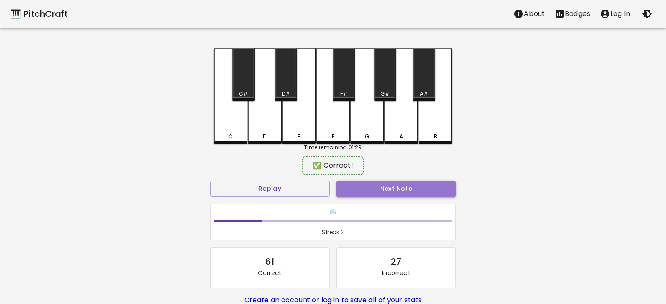
click at [397, 185] on button "Next Note" at bounding box center [395, 189] width 119 height 16
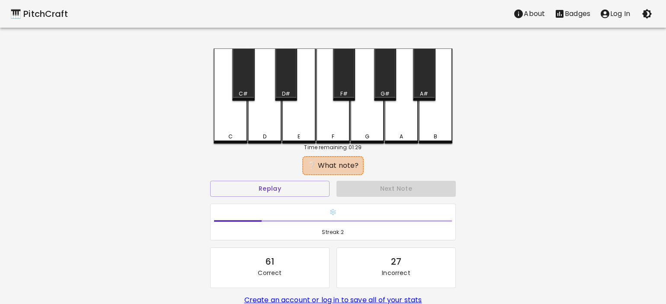
click at [384, 71] on div "G#" at bounding box center [385, 74] width 22 height 52
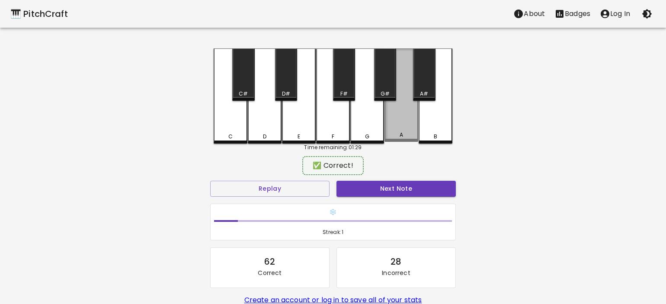
click at [395, 122] on div "A" at bounding box center [401, 94] width 34 height 93
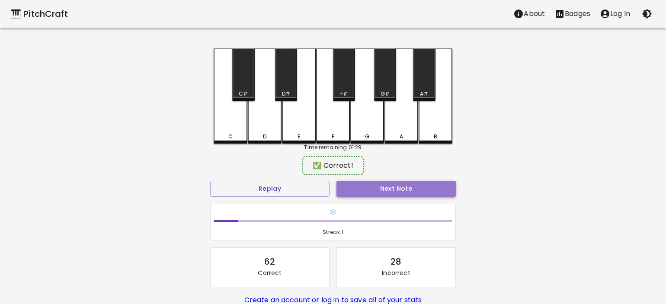
click at [420, 195] on button "Next Note" at bounding box center [395, 189] width 119 height 16
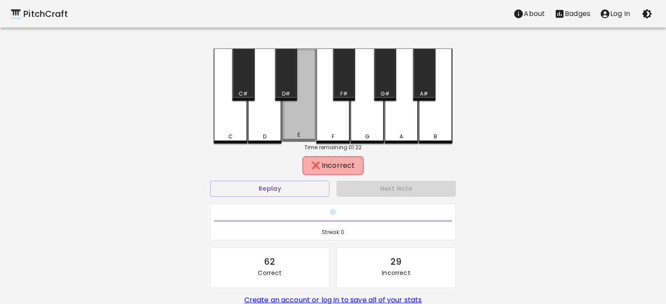
drag, startPoint x: 326, startPoint y: 118, endPoint x: 291, endPoint y: 120, distance: 35.9
click at [291, 120] on div "C C# D D# E F F# G G# A A# B" at bounding box center [333, 95] width 239 height 95
click at [291, 120] on div "E" at bounding box center [299, 94] width 34 height 93
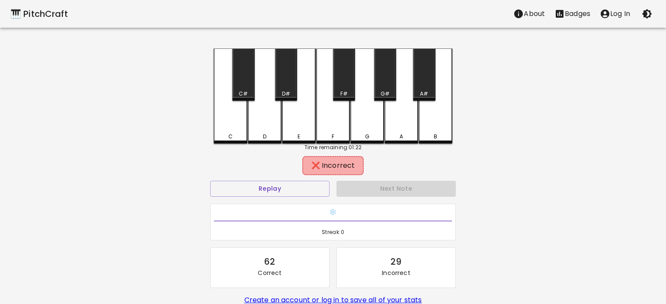
click at [296, 61] on div "D#" at bounding box center [286, 74] width 22 height 52
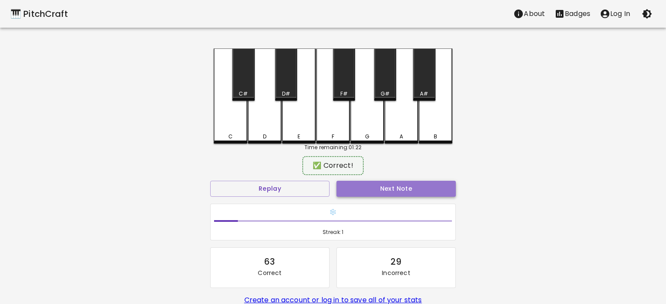
click at [435, 181] on button "Next Note" at bounding box center [395, 189] width 119 height 16
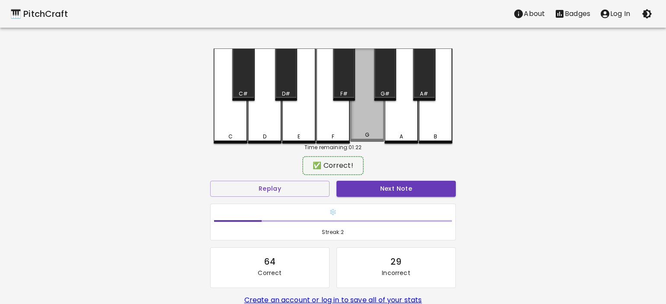
click at [364, 110] on div "G" at bounding box center [367, 94] width 34 height 93
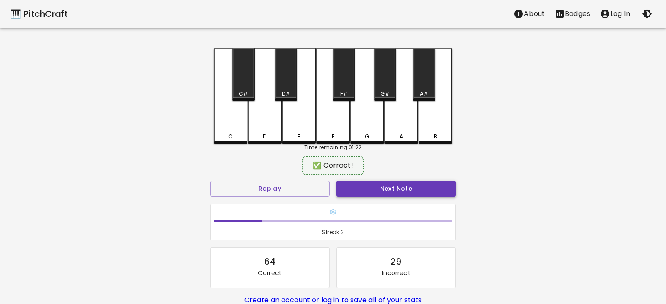
click at [386, 182] on button "Next Note" at bounding box center [395, 189] width 119 height 16
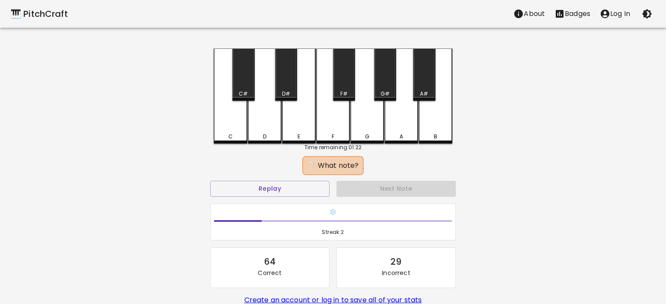
click at [262, 103] on div "D" at bounding box center [265, 95] width 34 height 95
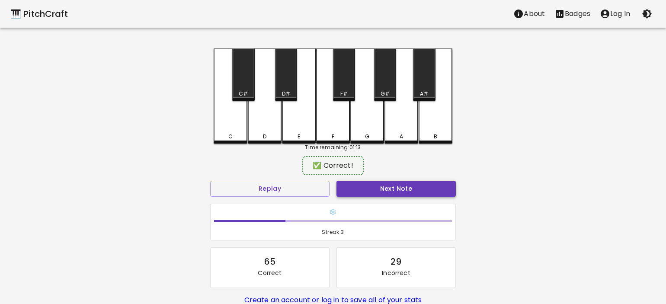
click at [406, 189] on button "Next Note" at bounding box center [395, 189] width 119 height 16
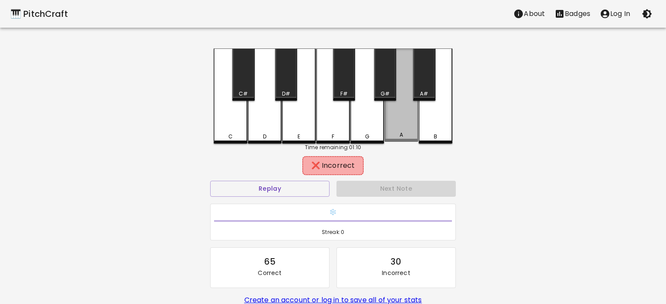
click at [412, 122] on div "A" at bounding box center [401, 94] width 34 height 93
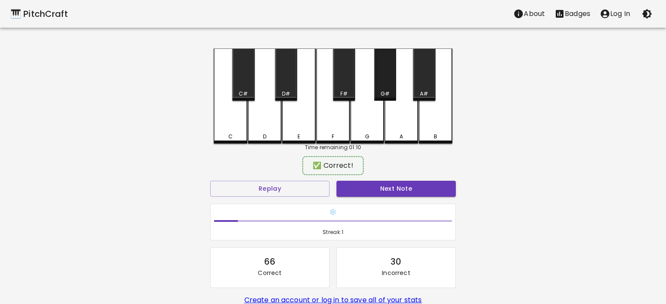
click at [396, 80] on div "G#" at bounding box center [385, 74] width 22 height 52
click at [415, 182] on button "Next Note" at bounding box center [395, 189] width 119 height 16
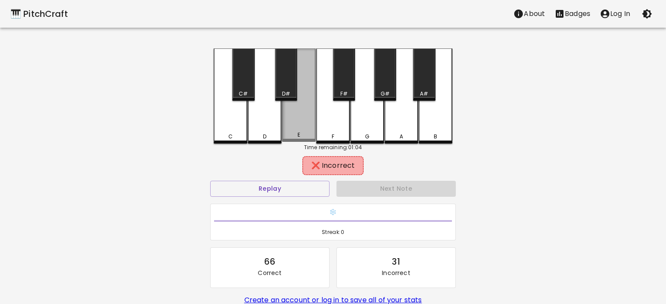
click at [304, 101] on div "E" at bounding box center [299, 94] width 34 height 93
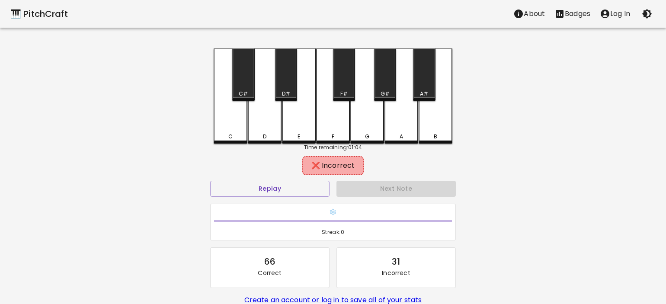
click at [323, 103] on div "F" at bounding box center [333, 95] width 34 height 95
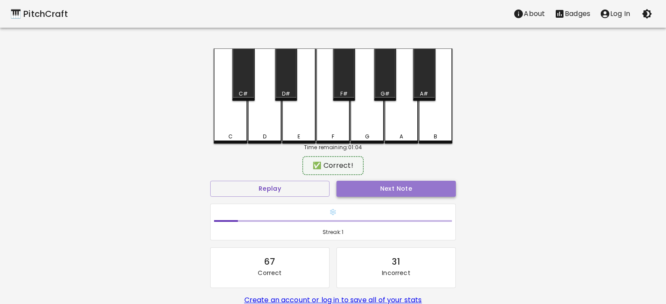
click at [384, 190] on button "Next Note" at bounding box center [395, 189] width 119 height 16
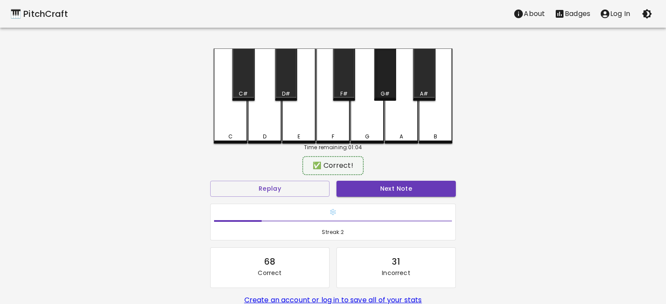
click at [385, 86] on div "G#" at bounding box center [385, 74] width 22 height 52
click at [383, 184] on button "Next Note" at bounding box center [395, 189] width 119 height 16
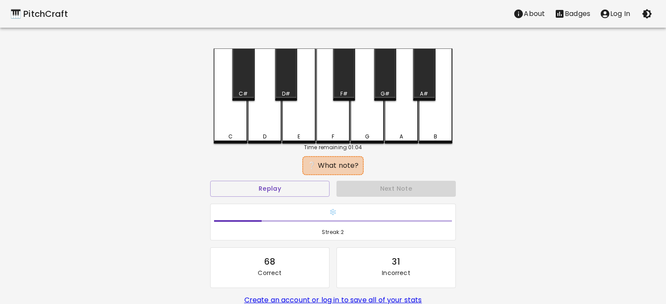
click at [285, 78] on div "D#" at bounding box center [286, 74] width 22 height 52
click at [262, 111] on div "D" at bounding box center [265, 95] width 34 height 95
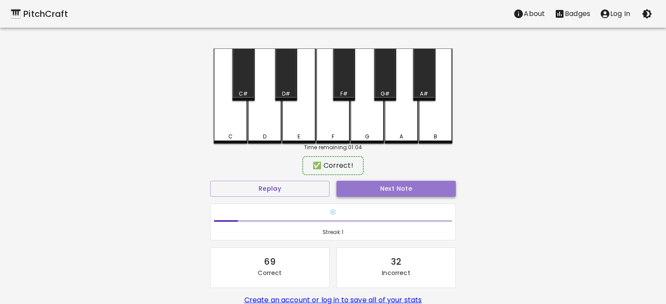
click at [416, 188] on button "Next Note" at bounding box center [395, 189] width 119 height 16
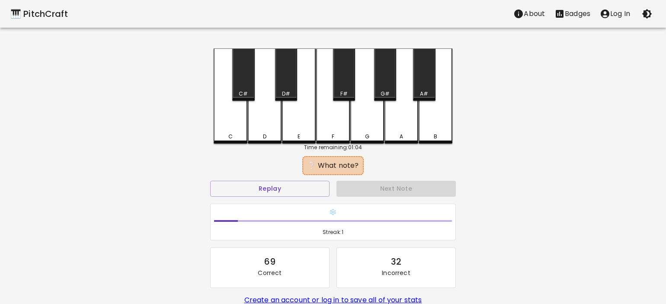
click at [285, 44] on div "🎹 PitchCraft About Badges Log In C C# D D# E F F# G G# A A# B Time remaining: 0…" at bounding box center [333, 172] width 666 height 344
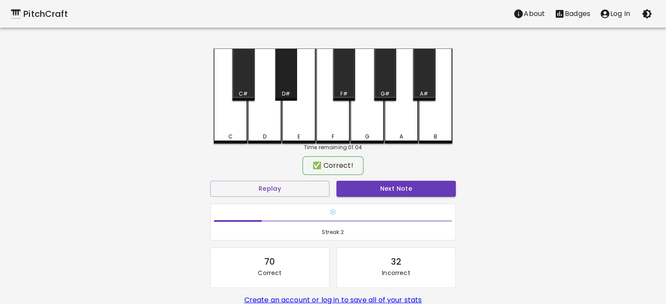
click at [285, 48] on div "D#" at bounding box center [286, 74] width 22 height 52
click at [395, 181] on button "Next Note" at bounding box center [395, 189] width 119 height 16
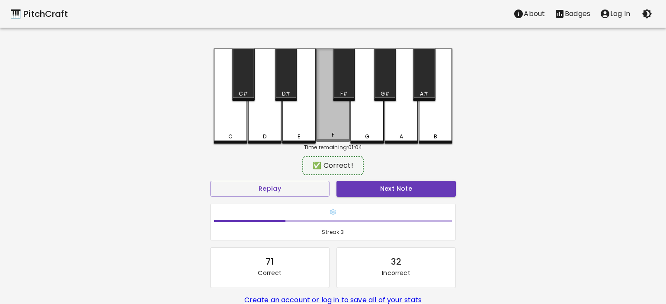
click at [332, 122] on div "F" at bounding box center [333, 94] width 34 height 93
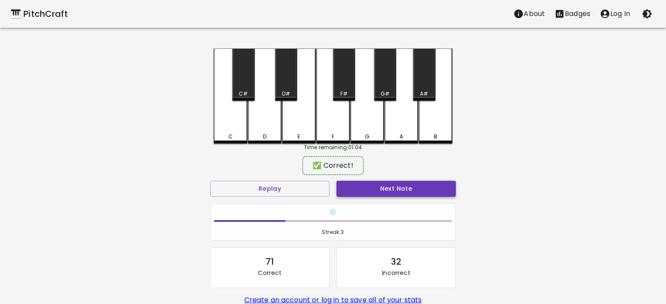
click at [386, 190] on button "Next Note" at bounding box center [395, 189] width 119 height 16
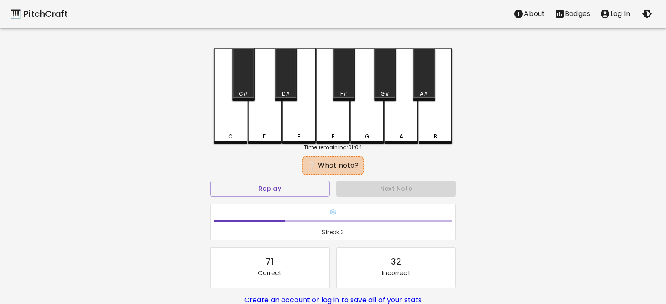
click at [368, 134] on div "G" at bounding box center [367, 137] width 4 height 8
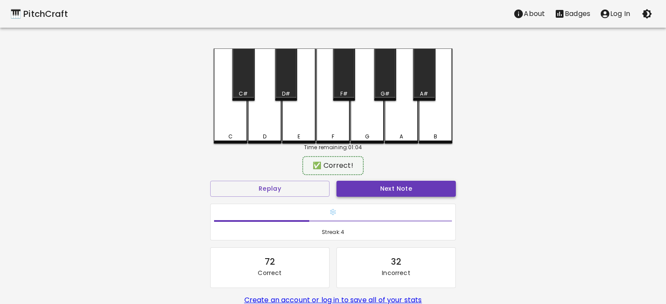
click at [409, 188] on button "Next Note" at bounding box center [395, 189] width 119 height 16
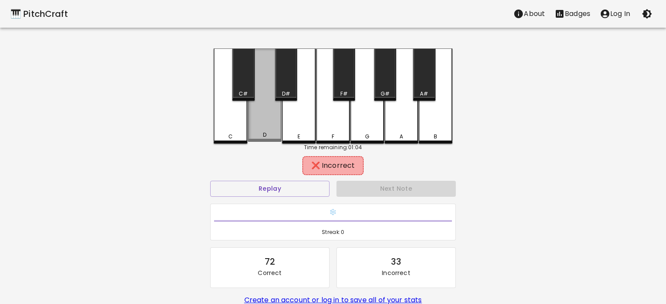
click at [256, 126] on div "D" at bounding box center [265, 94] width 34 height 93
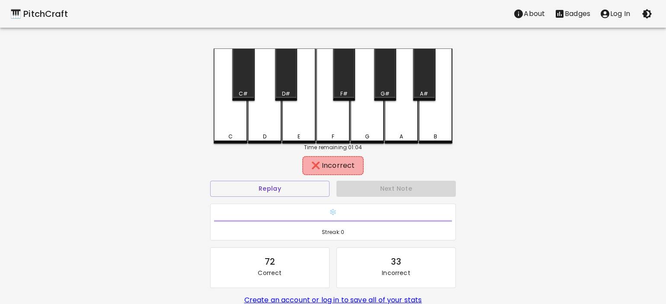
click at [278, 86] on div "D#" at bounding box center [286, 74] width 22 height 52
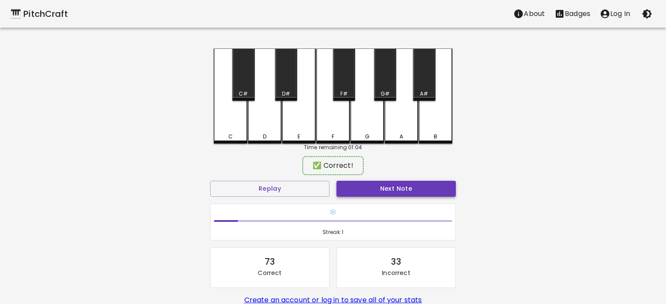
click at [377, 188] on button "Next Note" at bounding box center [395, 189] width 119 height 16
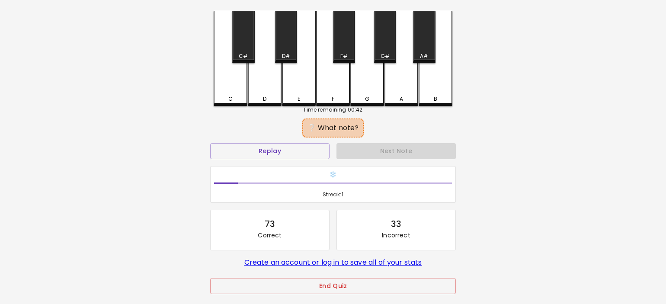
scroll to position [78, 0]
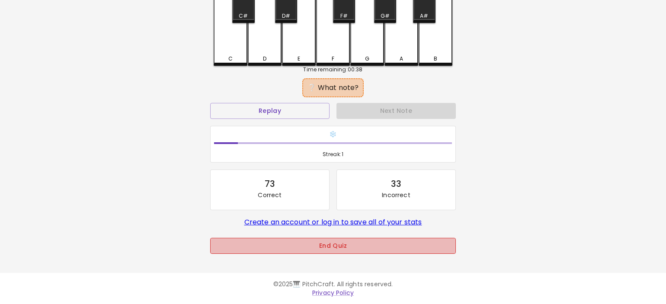
click at [418, 247] on button "End Quiz" at bounding box center [333, 246] width 246 height 16
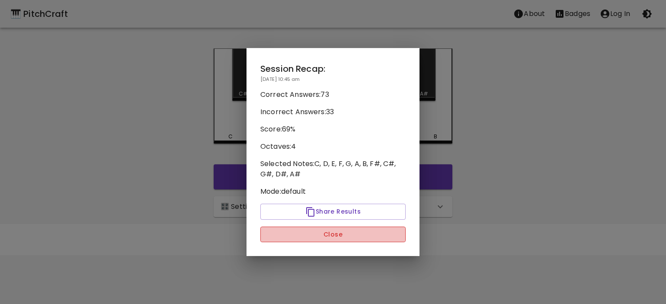
click at [365, 232] on button "Close" at bounding box center [332, 235] width 145 height 16
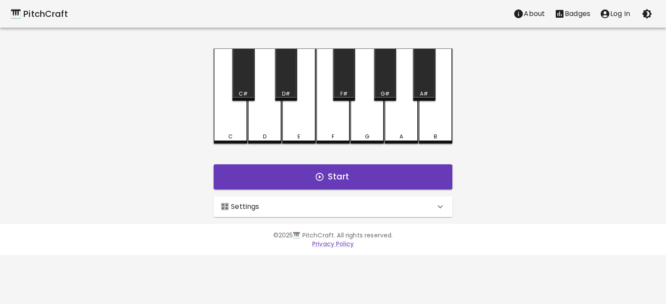
click at [412, 208] on div "🎛️ Settings" at bounding box center [328, 206] width 214 height 10
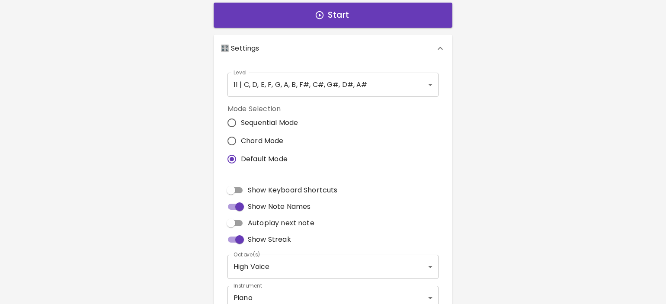
scroll to position [163, 0]
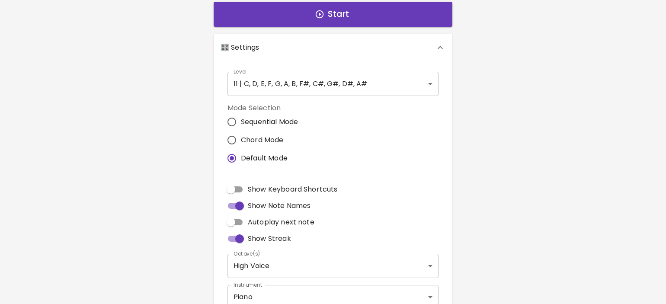
click at [422, 85] on body "🎹 PitchCraft About Badges Log In C C# D D# E F F# G G# A A# B Start 🎛️ Settings…" at bounding box center [333, 99] width 666 height 524
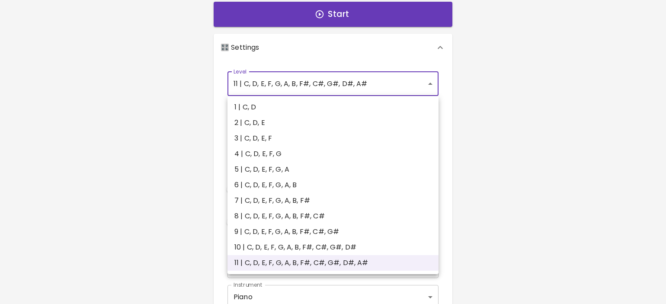
click at [502, 93] on div at bounding box center [333, 152] width 666 height 304
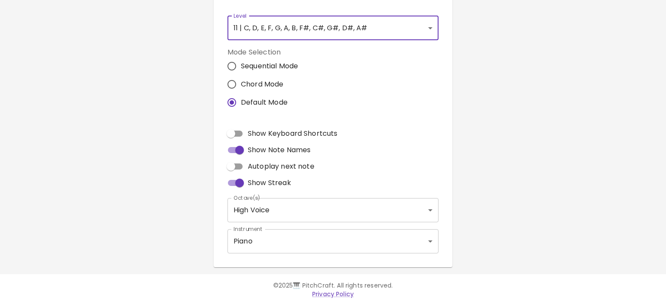
scroll to position [220, 0]
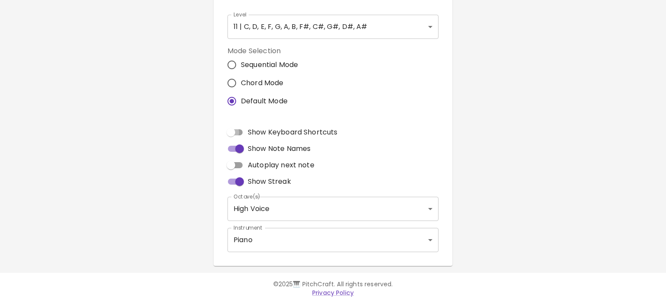
click at [243, 131] on input "Show Keyboard Shortcuts" at bounding box center [230, 132] width 49 height 16
checkbox input "true"
click at [353, 240] on body "🎹 PitchCraft About Badges Log In C Q C# 2 D W D# 3 E E F R F# 5 G T G# 6 A Y A#…" at bounding box center [333, 42] width 666 height 524
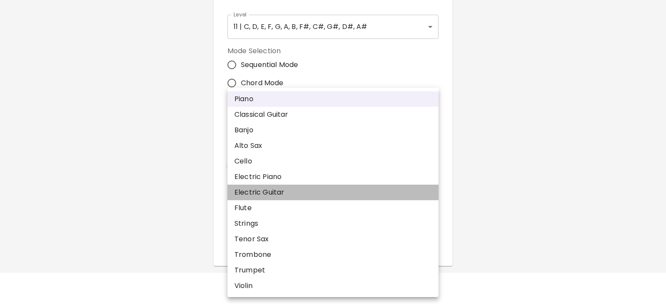
click at [345, 193] on li "Electric Guitar" at bounding box center [332, 193] width 211 height 16
type input "electric_guitar_clean"
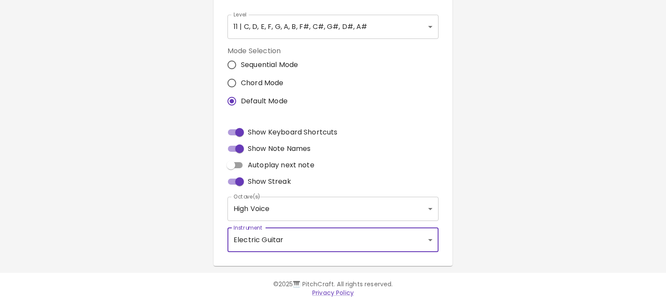
click at [506, 227] on div "🎹 PitchCraft About Badges Log In C Q C# 2 D W D# 3 E E F R F# 5 G T G# 6 A Y A#…" at bounding box center [333, 23] width 666 height 486
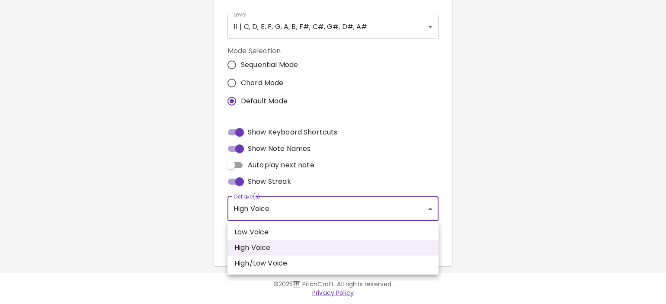
click at [428, 208] on body "🎹 PitchCraft About Badges Log In C Q C# 2 D W D# 3 E E F R F# 5 G T G# 6 A Y A#…" at bounding box center [333, 42] width 666 height 524
click at [383, 257] on li "High/Low Voice" at bounding box center [332, 264] width 211 height 16
type input "3,4"
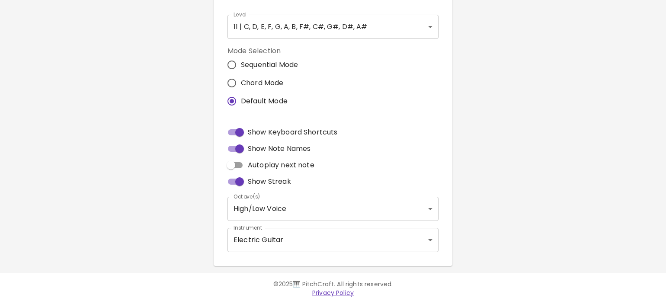
click at [508, 213] on div "🎹 PitchCraft About Badges Log In C Q C# 2 D W D# 3 E E F R F# 5 G T G# 6 A Y A#…" at bounding box center [333, 23] width 666 height 486
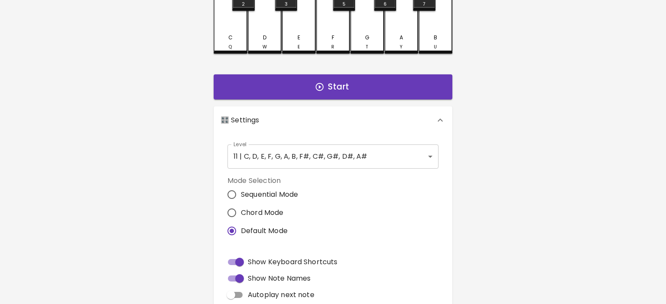
scroll to position [100, 0]
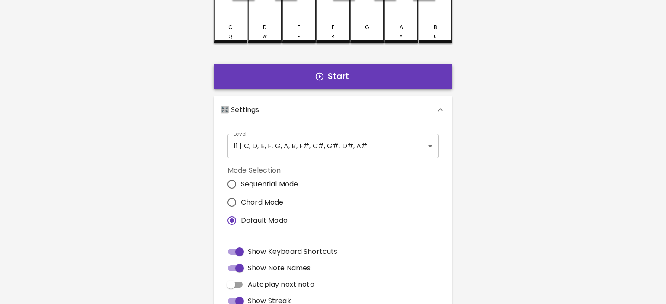
click at [341, 70] on button "Start" at bounding box center [333, 76] width 239 height 25
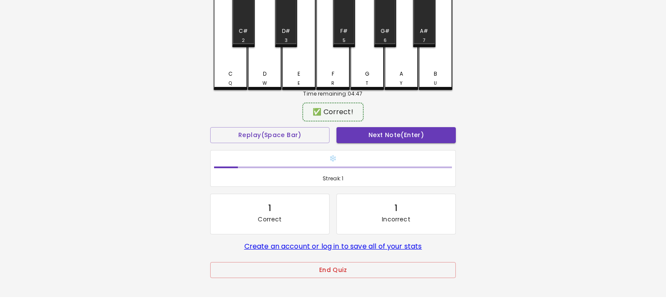
scroll to position [78, 0]
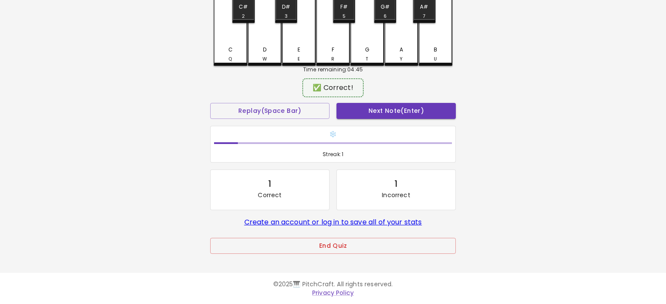
click at [307, 32] on div "E E" at bounding box center [299, 18] width 34 height 95
click at [446, 46] on div "B U" at bounding box center [435, 52] width 32 height 17
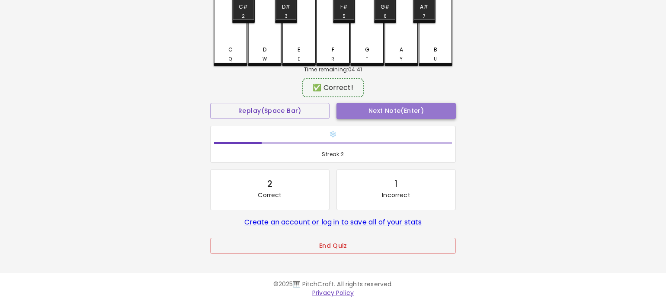
click at [403, 117] on button "Next Note (Enter)" at bounding box center [395, 111] width 119 height 16
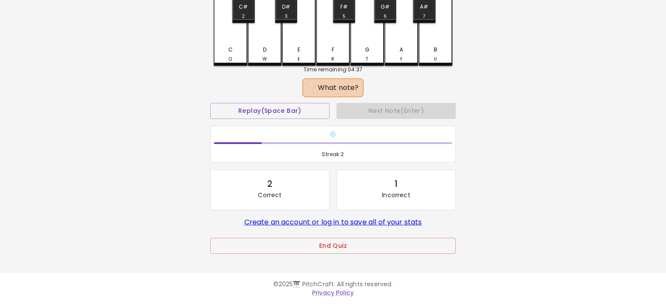
click at [404, 36] on div "A Y" at bounding box center [401, 18] width 34 height 95
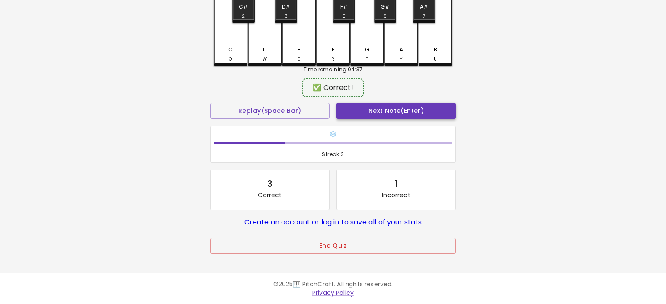
click at [419, 109] on button "Next Note (Enter)" at bounding box center [395, 111] width 119 height 16
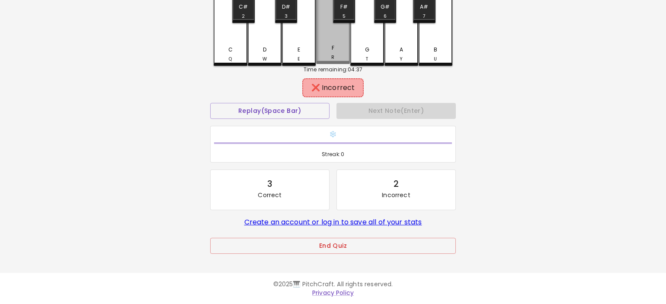
click at [332, 14] on div "F R" at bounding box center [333, 17] width 34 height 93
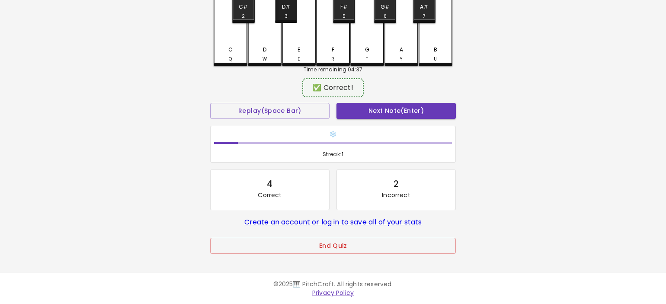
click at [288, 6] on div "D#" at bounding box center [286, 7] width 8 height 8
click at [380, 106] on button "Next Note (Enter)" at bounding box center [395, 111] width 119 height 16
click at [346, 9] on div "F#" at bounding box center [343, 7] width 7 height 8
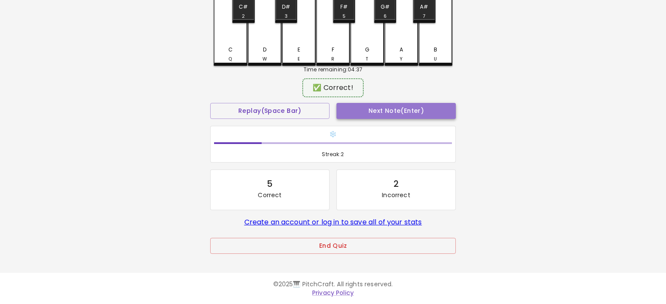
click at [392, 113] on button "Next Note (Enter)" at bounding box center [395, 111] width 119 height 16
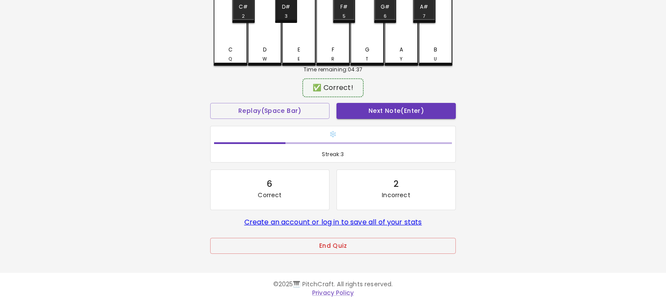
click at [286, 11] on div "D#" at bounding box center [286, 7] width 8 height 8
click at [372, 112] on button "Next Note (Enter)" at bounding box center [395, 111] width 119 height 16
click at [386, 9] on div "G#" at bounding box center [384, 7] width 9 height 8
click at [390, 113] on button "Next Note (Enter)" at bounding box center [395, 111] width 119 height 16
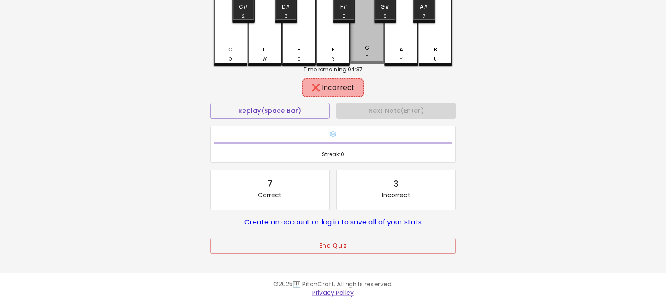
click at [364, 41] on div "G T" at bounding box center [367, 17] width 34 height 93
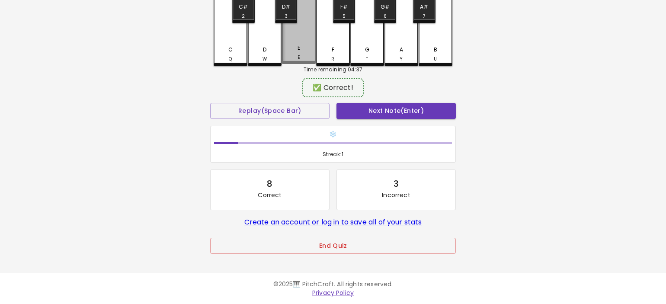
click at [296, 38] on div "E E" at bounding box center [299, 17] width 34 height 93
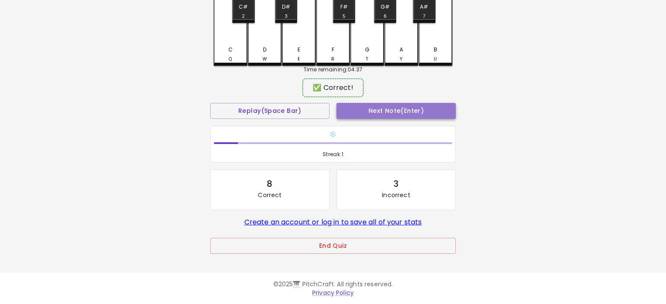
click at [397, 110] on button "Next Note (Enter)" at bounding box center [395, 111] width 119 height 16
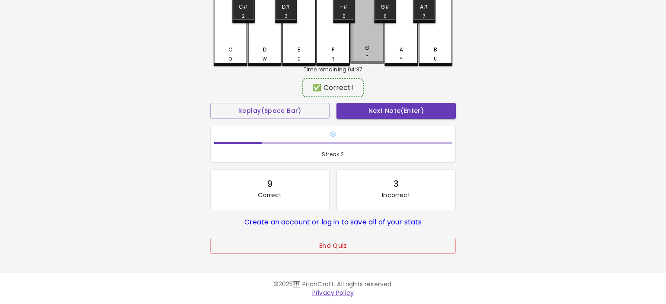
click at [371, 42] on div "G T" at bounding box center [367, 17] width 34 height 93
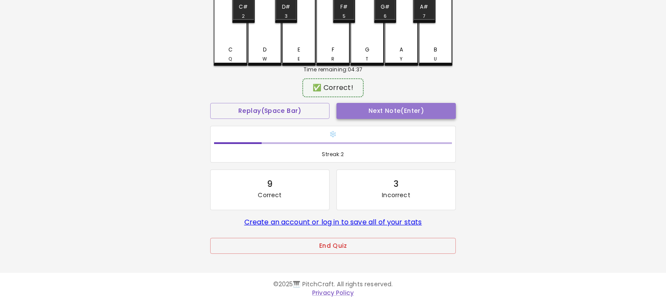
click at [388, 115] on button "Next Note (Enter)" at bounding box center [395, 111] width 119 height 16
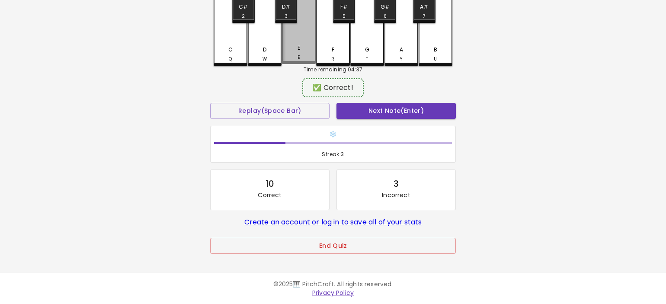
click at [295, 45] on div "E E" at bounding box center [299, 52] width 32 height 17
click at [390, 109] on button "Next Note (Enter)" at bounding box center [395, 111] width 119 height 16
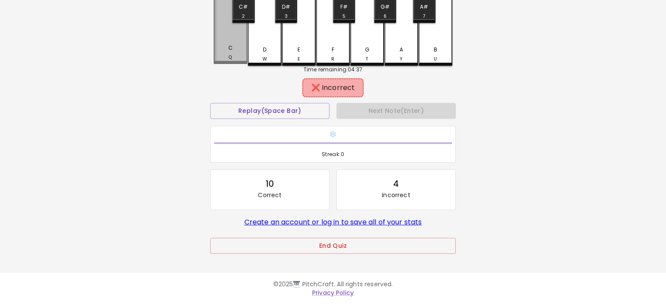
click at [236, 43] on div "C Q" at bounding box center [231, 17] width 34 height 93
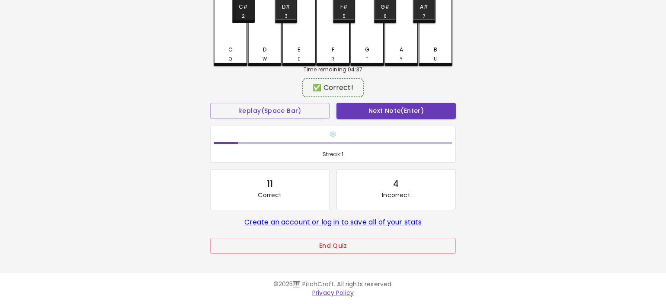
click at [245, 11] on div "C# 2" at bounding box center [243, 11] width 20 height 17
click at [366, 110] on button "Next Note (Enter)" at bounding box center [395, 111] width 119 height 16
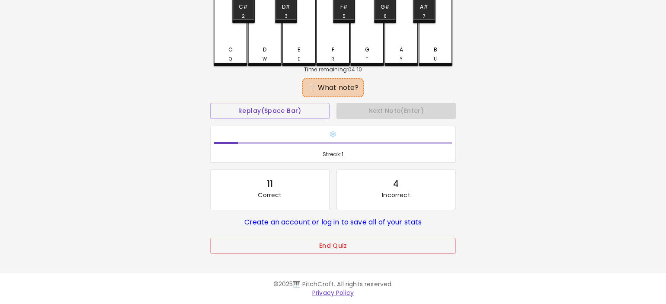
click at [389, 221] on link "Create an account or log in to save all of your stats" at bounding box center [333, 222] width 178 height 10
